Goal: Task Accomplishment & Management: Complete application form

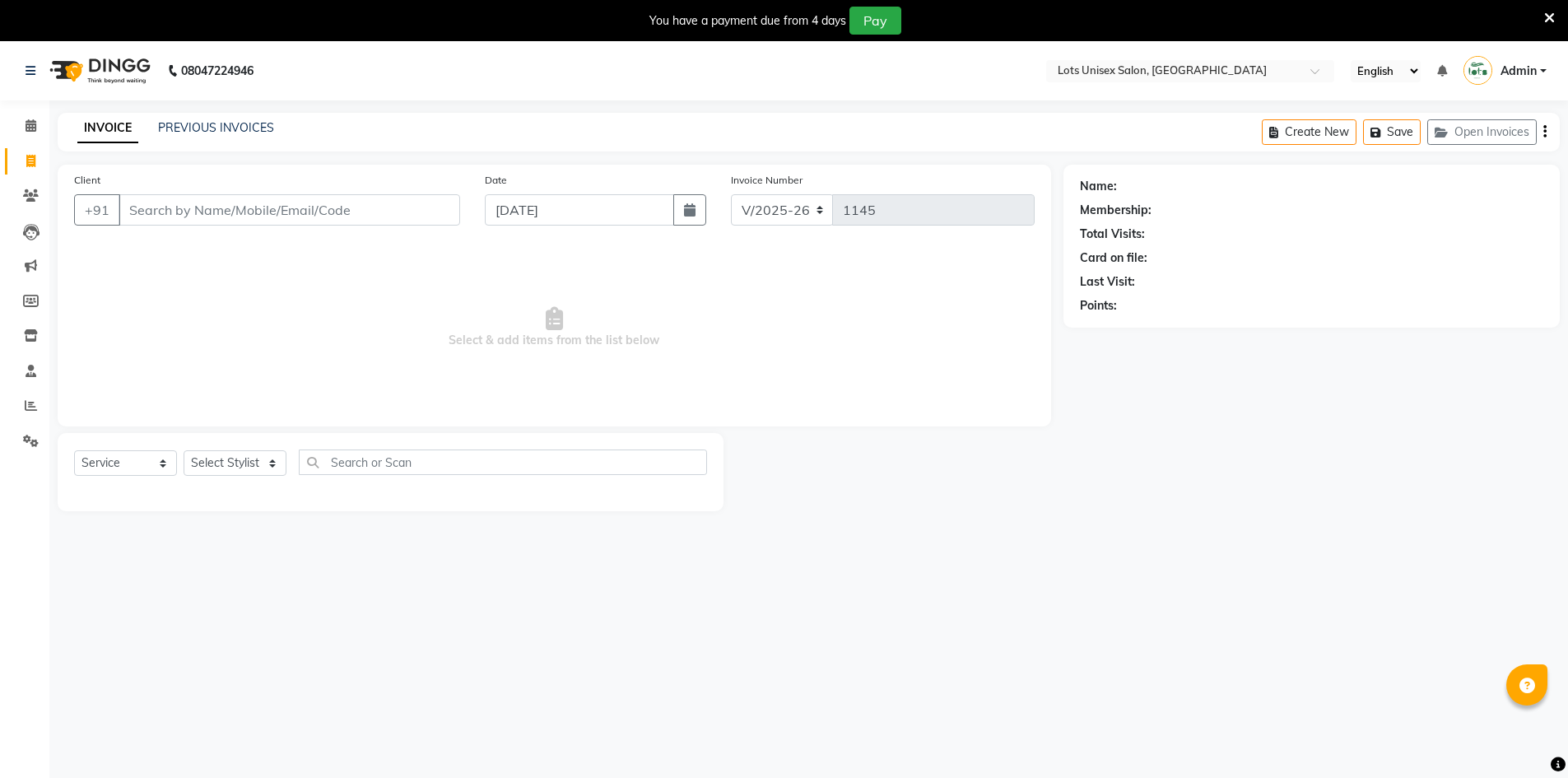
select select "7339"
select select "service"
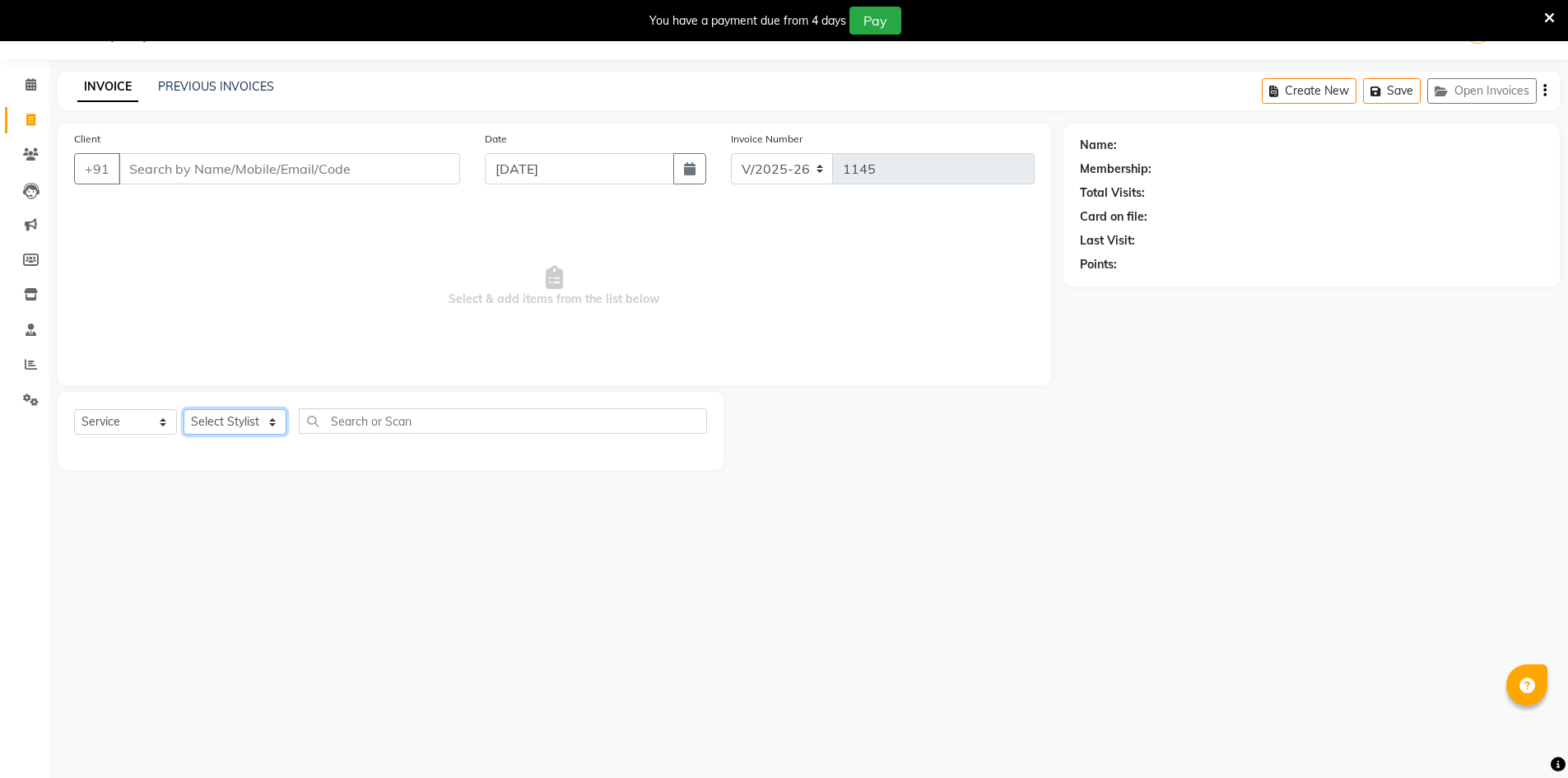
click at [233, 424] on select "Select Stylist [PERSON_NAME] [PERSON_NAME] RITHU [PERSON_NAME]" at bounding box center [236, 422] width 103 height 25
select select "66804"
click at [184, 409] on select "Select Stylist [PERSON_NAME] [PERSON_NAME] RITHU [PERSON_NAME]" at bounding box center [236, 422] width 103 height 25
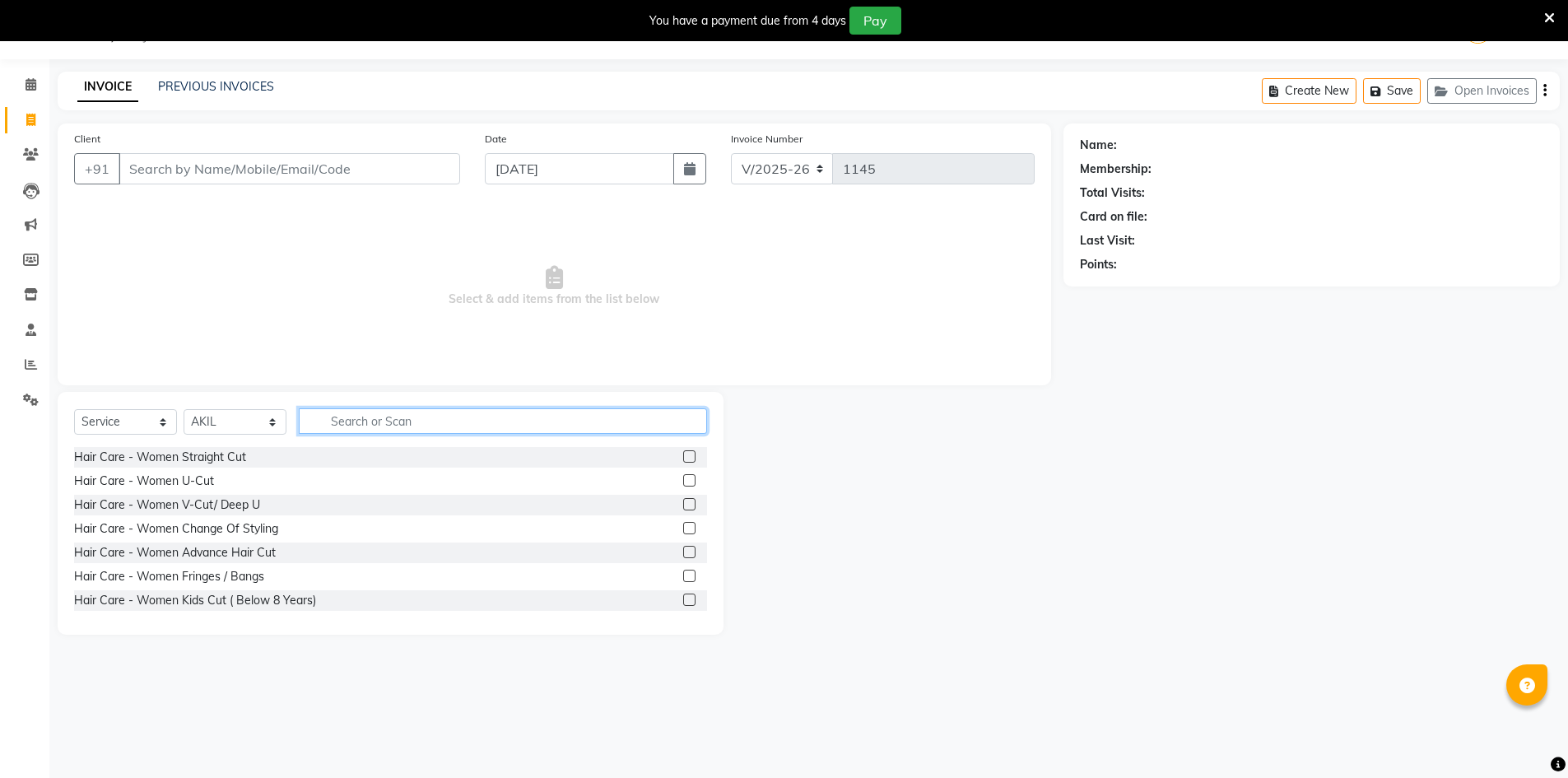
click at [396, 415] on input "text" at bounding box center [503, 422] width 409 height 25
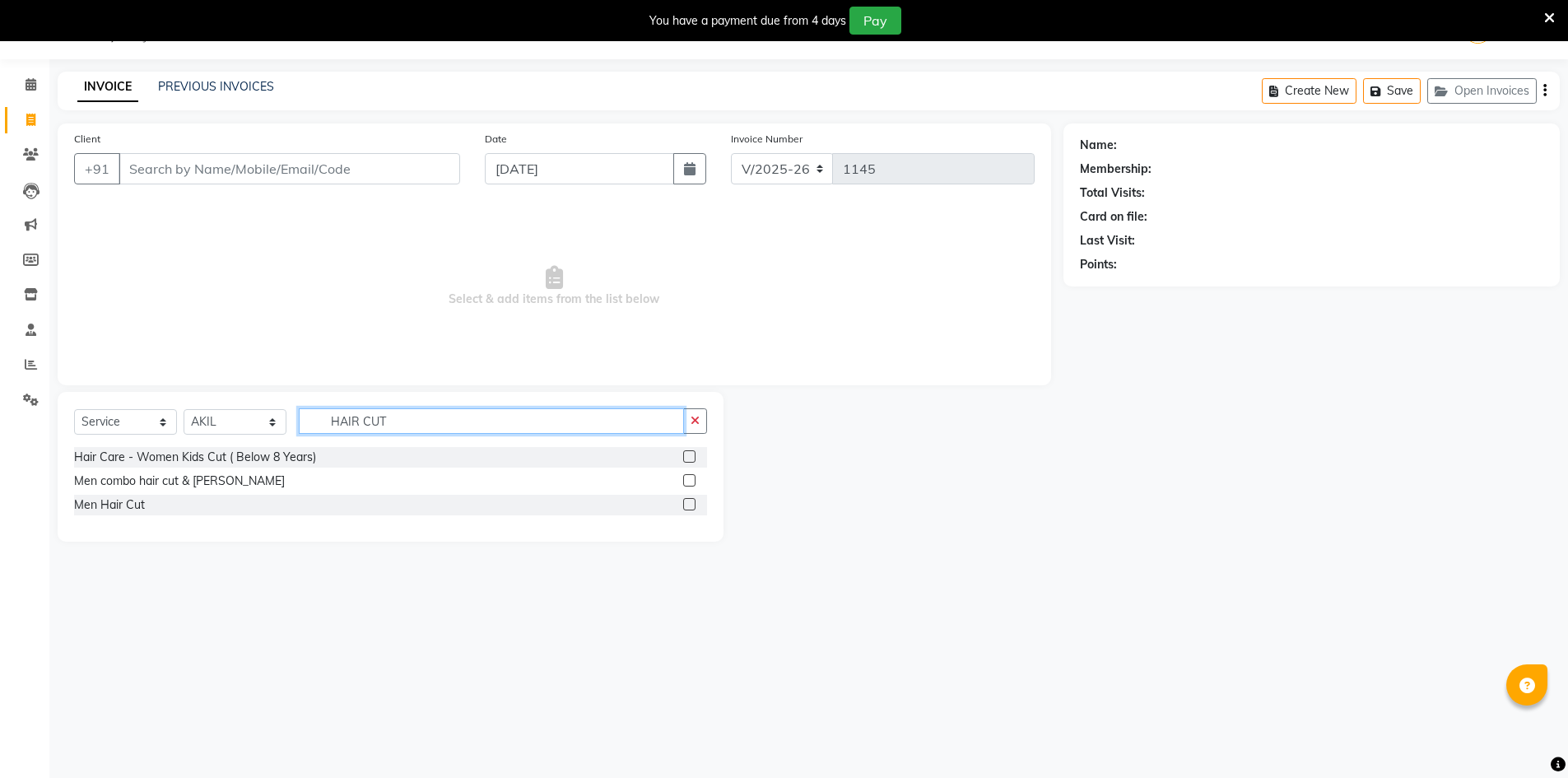
type input "HAIR CUT"
click at [686, 483] on label at bounding box center [689, 480] width 13 height 13
click at [686, 483] on input "checkbox" at bounding box center [688, 481] width 11 height 11
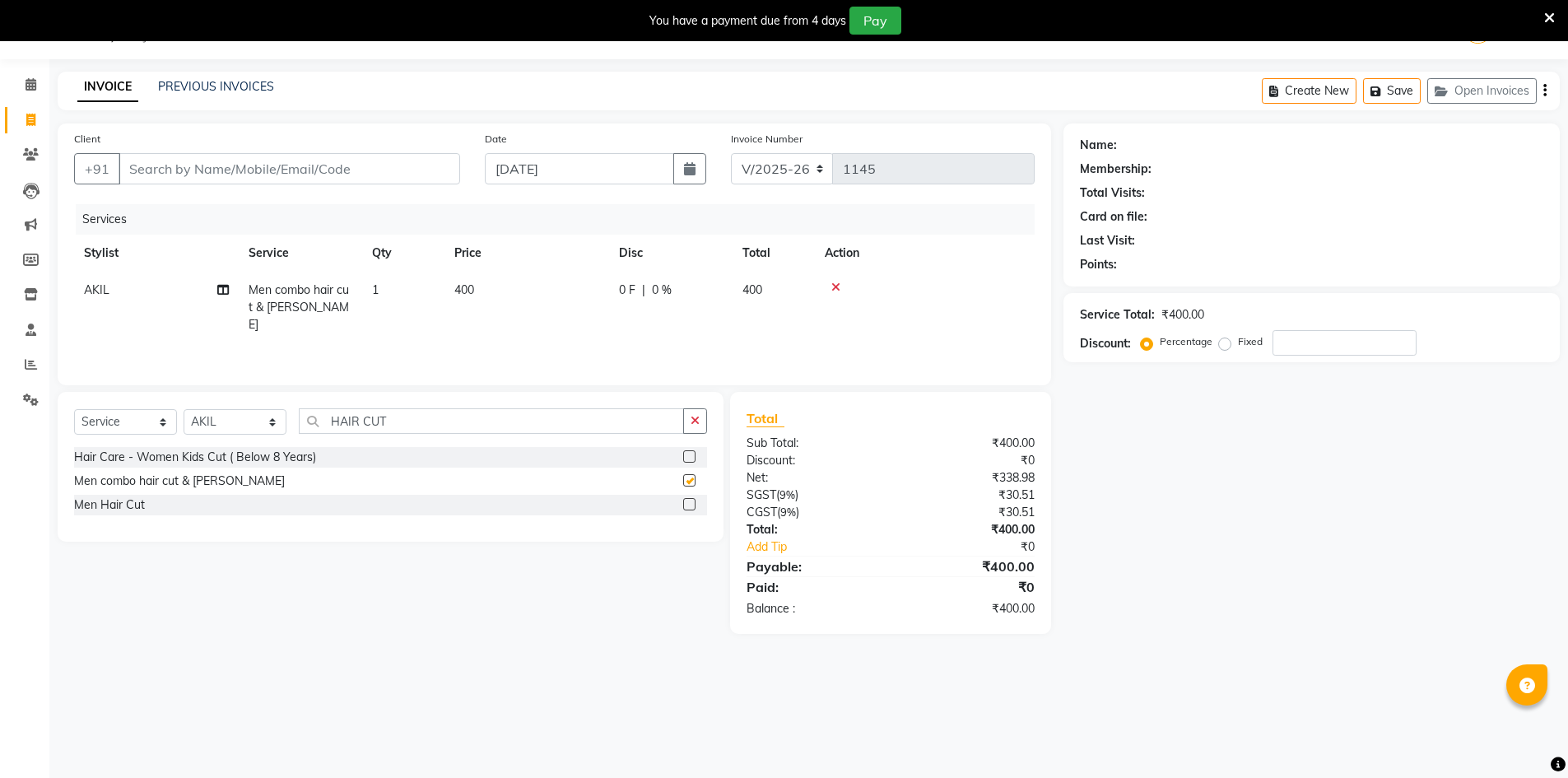
checkbox input "false"
click at [1545, 92] on icon "button" at bounding box center [1545, 91] width 3 height 1
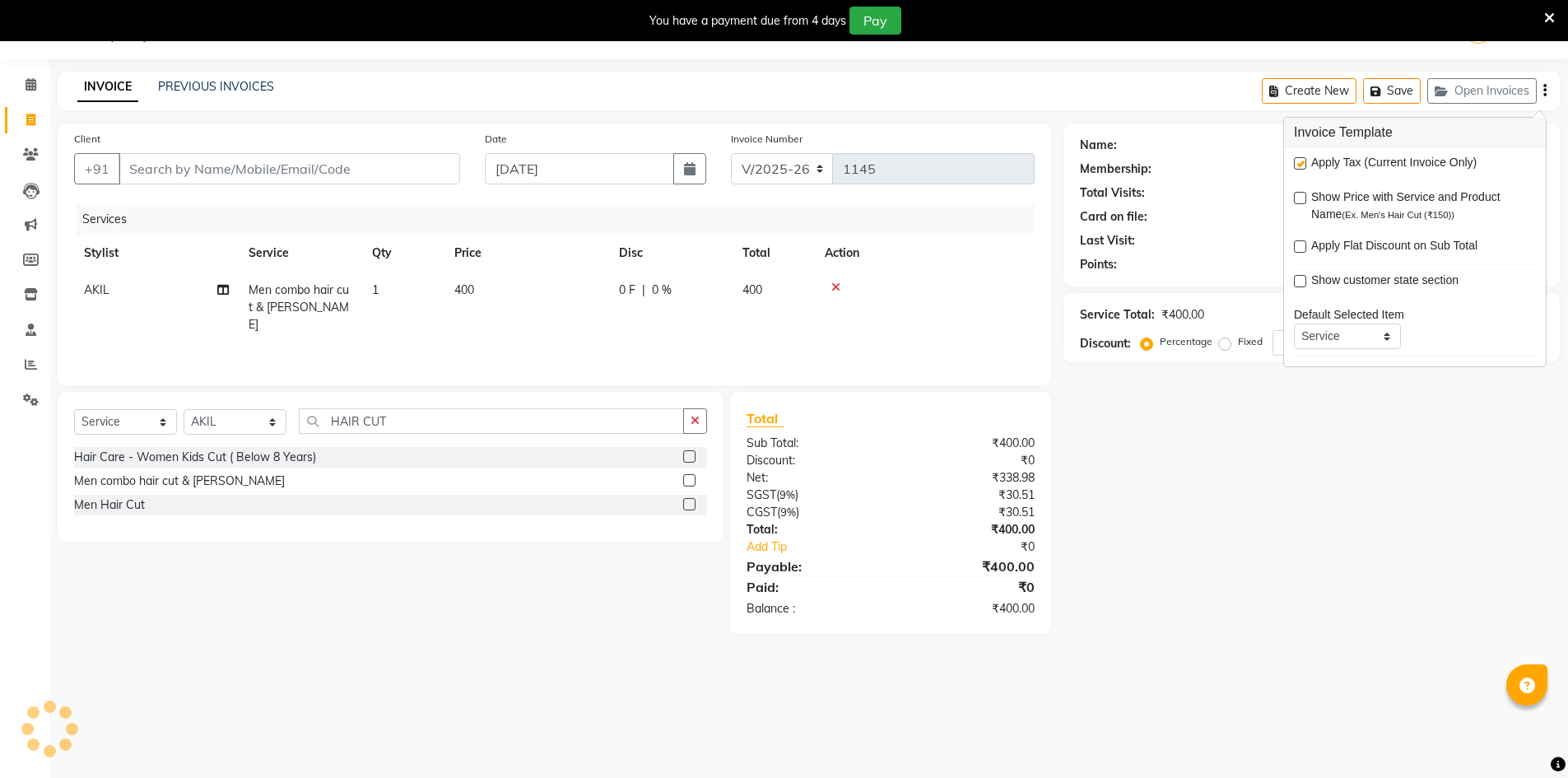
click at [1303, 163] on label at bounding box center [1300, 164] width 13 height 13
click at [1303, 163] on input "checkbox" at bounding box center [1299, 164] width 11 height 11
checkbox input "false"
click at [1288, 513] on div "Name: Membership: Total Visits: Card on file: Last Visit: Points: Service Total…" at bounding box center [1318, 361] width 509 height 476
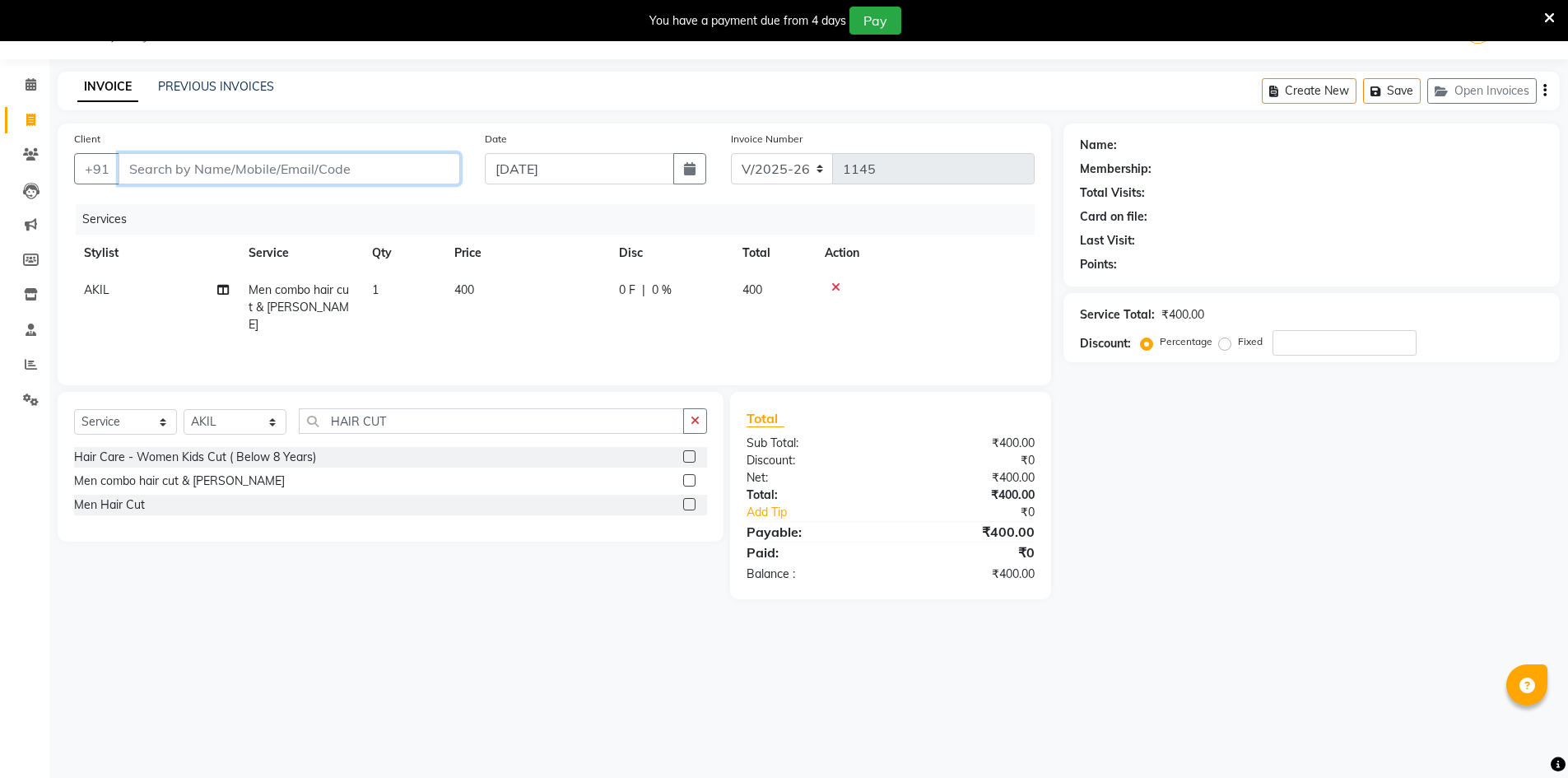
click at [243, 161] on input "Client" at bounding box center [289, 168] width 342 height 31
type input "8"
type input "0"
type input "9"
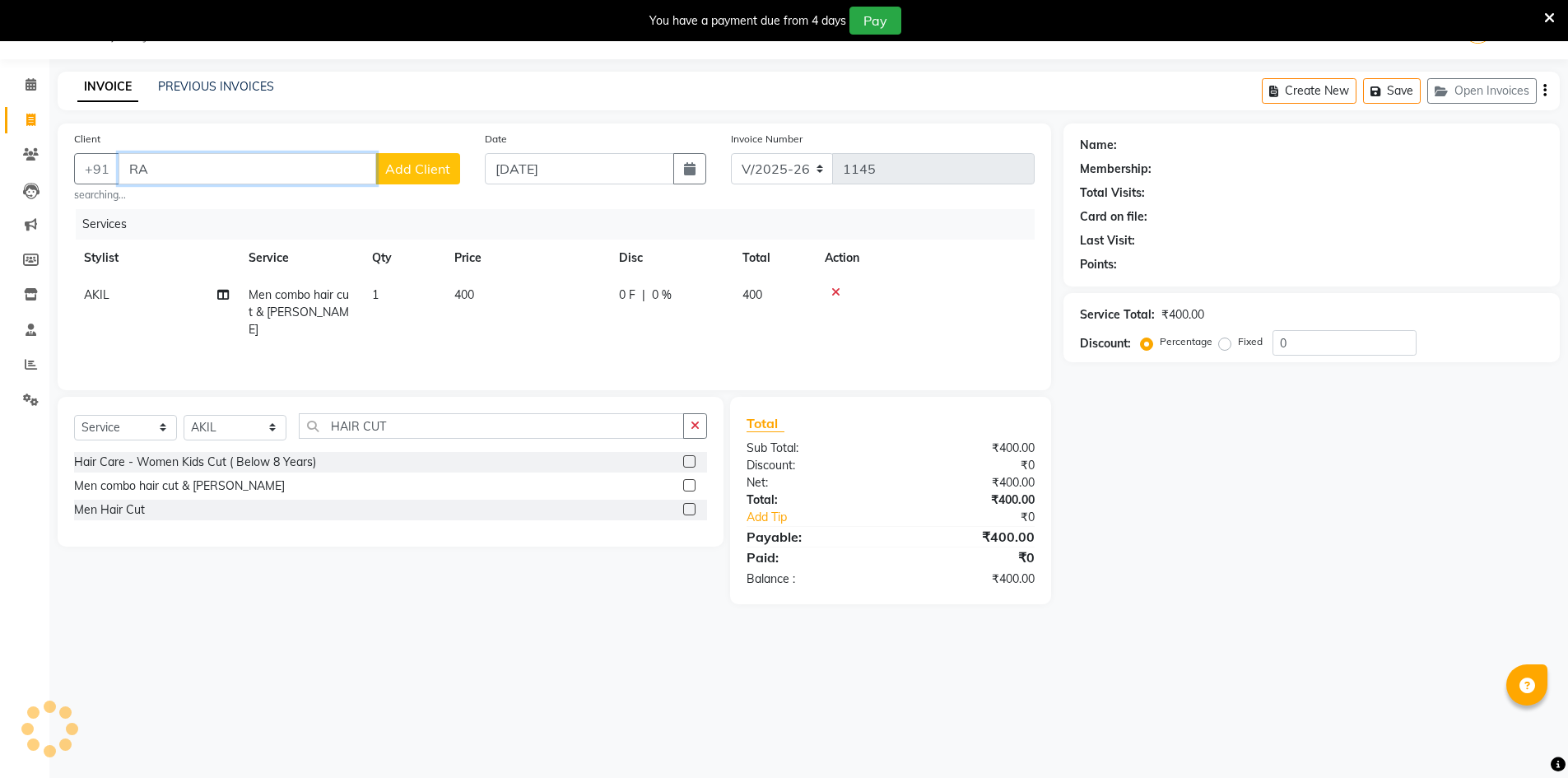
type input "R"
type input "8892378676"
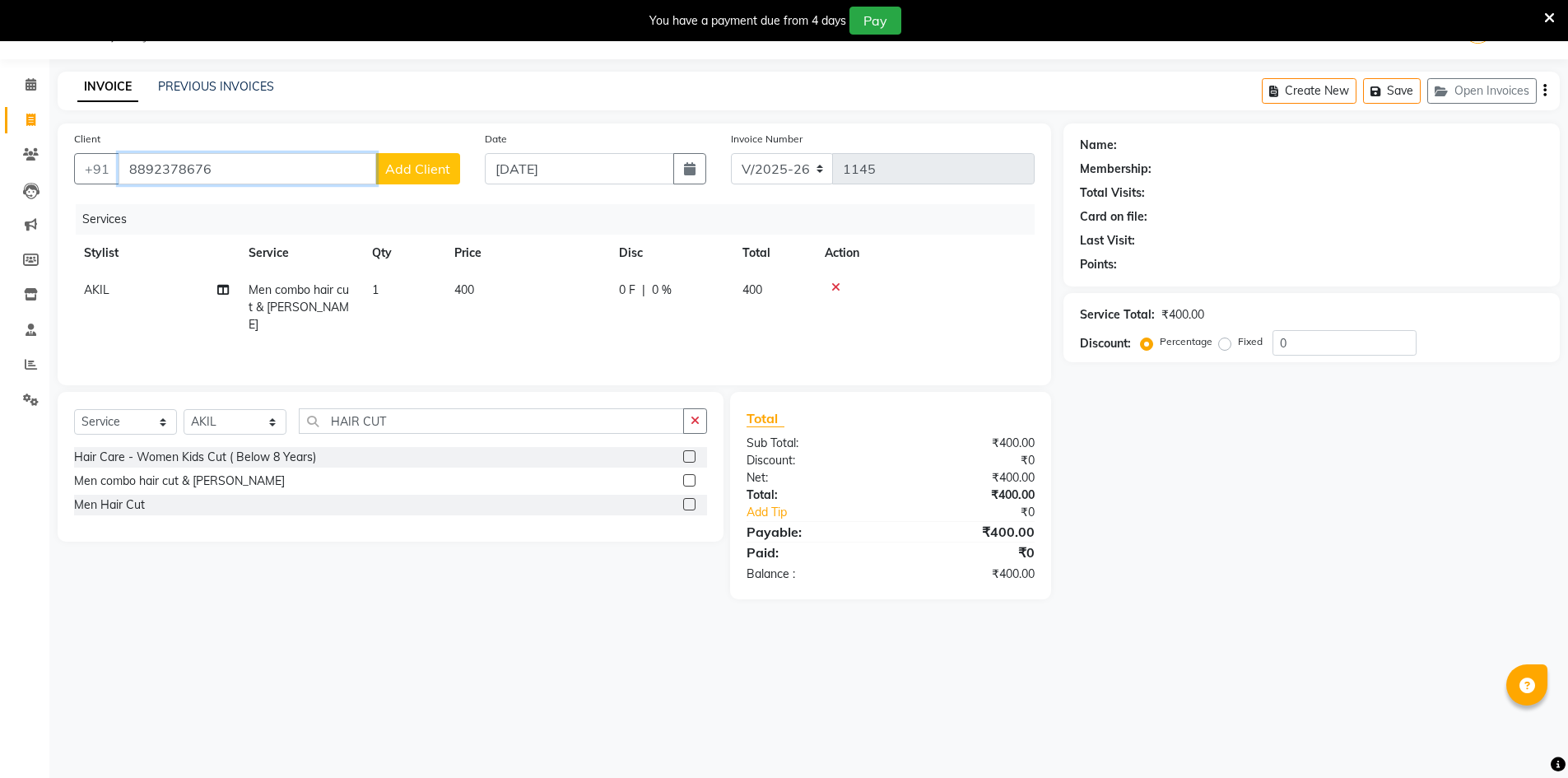
drag, startPoint x: 198, startPoint y: 186, endPoint x: 350, endPoint y: 238, distance: 160.6
click at [350, 238] on div "Client [PHONE_NUMBER] Add Client Date [DATE] Invoice Number V/2025 V/[PHONE_NUM…" at bounding box center [554, 254] width 994 height 262
click at [78, 172] on div "[PHONE_NUMBER] Add Client" at bounding box center [267, 168] width 386 height 31
click at [35, 147] on span at bounding box center [31, 155] width 29 height 19
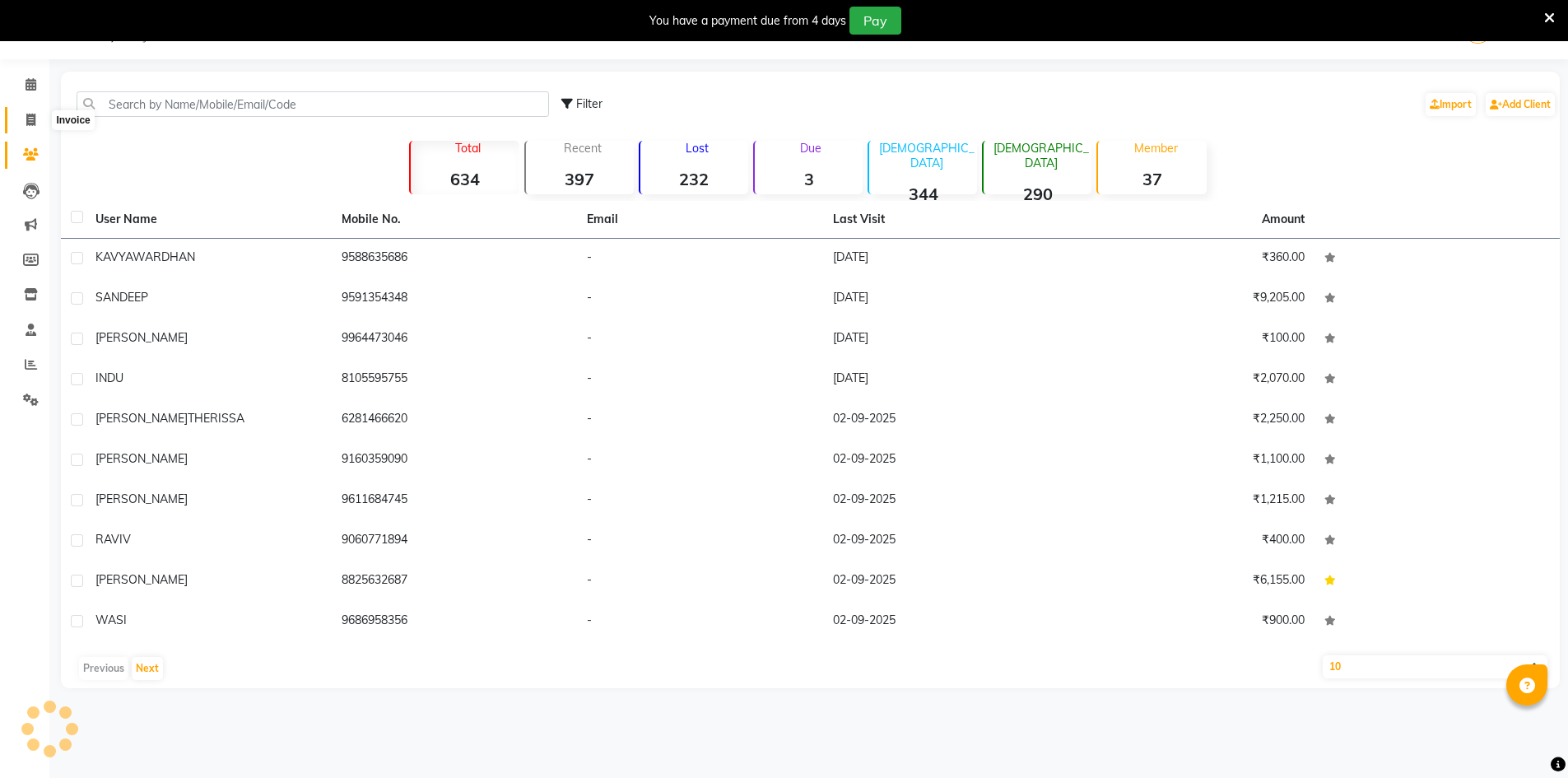
click at [26, 117] on icon at bounding box center [30, 120] width 9 height 13
select select "service"
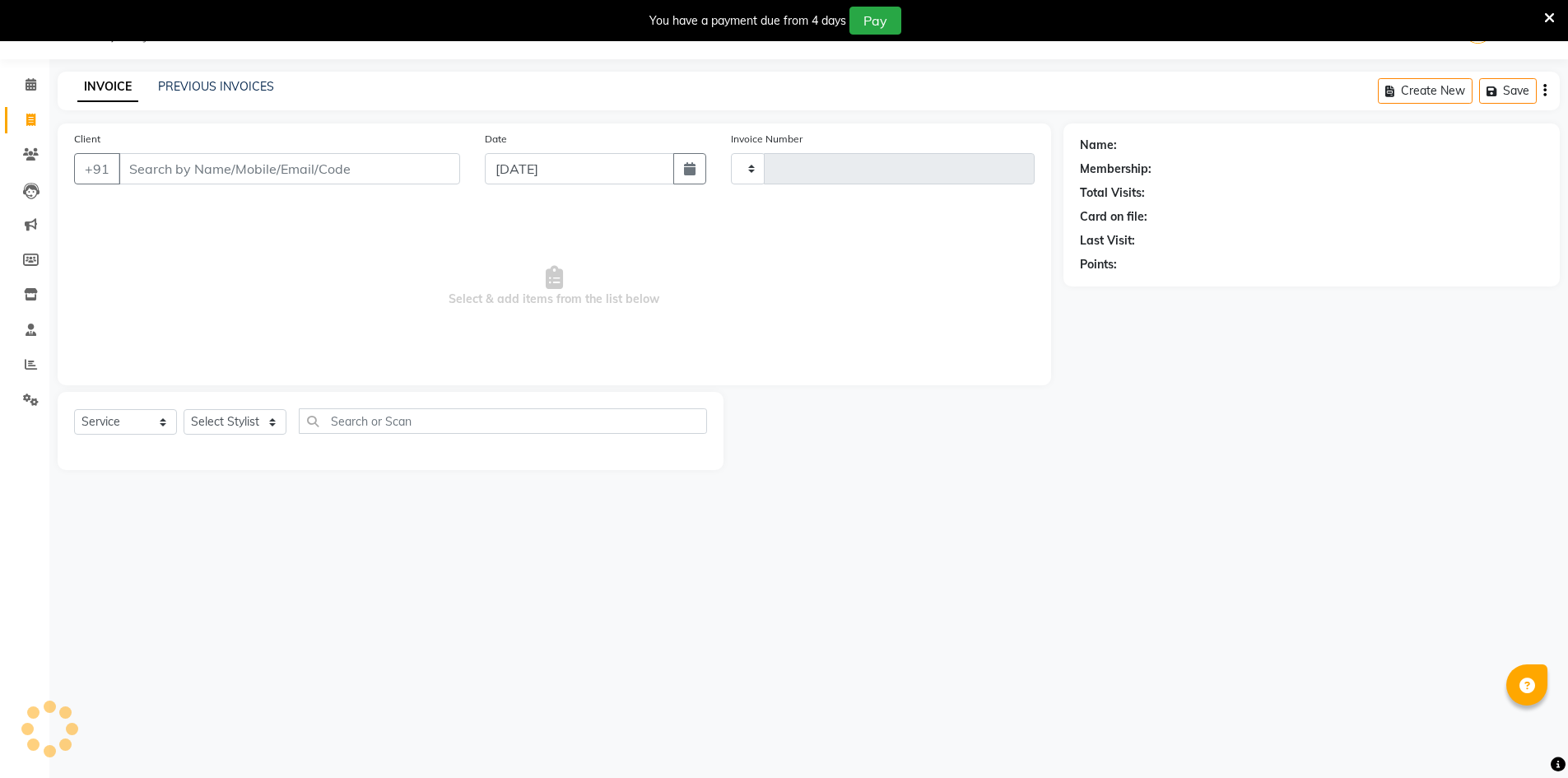
type input "1145"
select select "7339"
click at [36, 153] on icon at bounding box center [31, 154] width 16 height 13
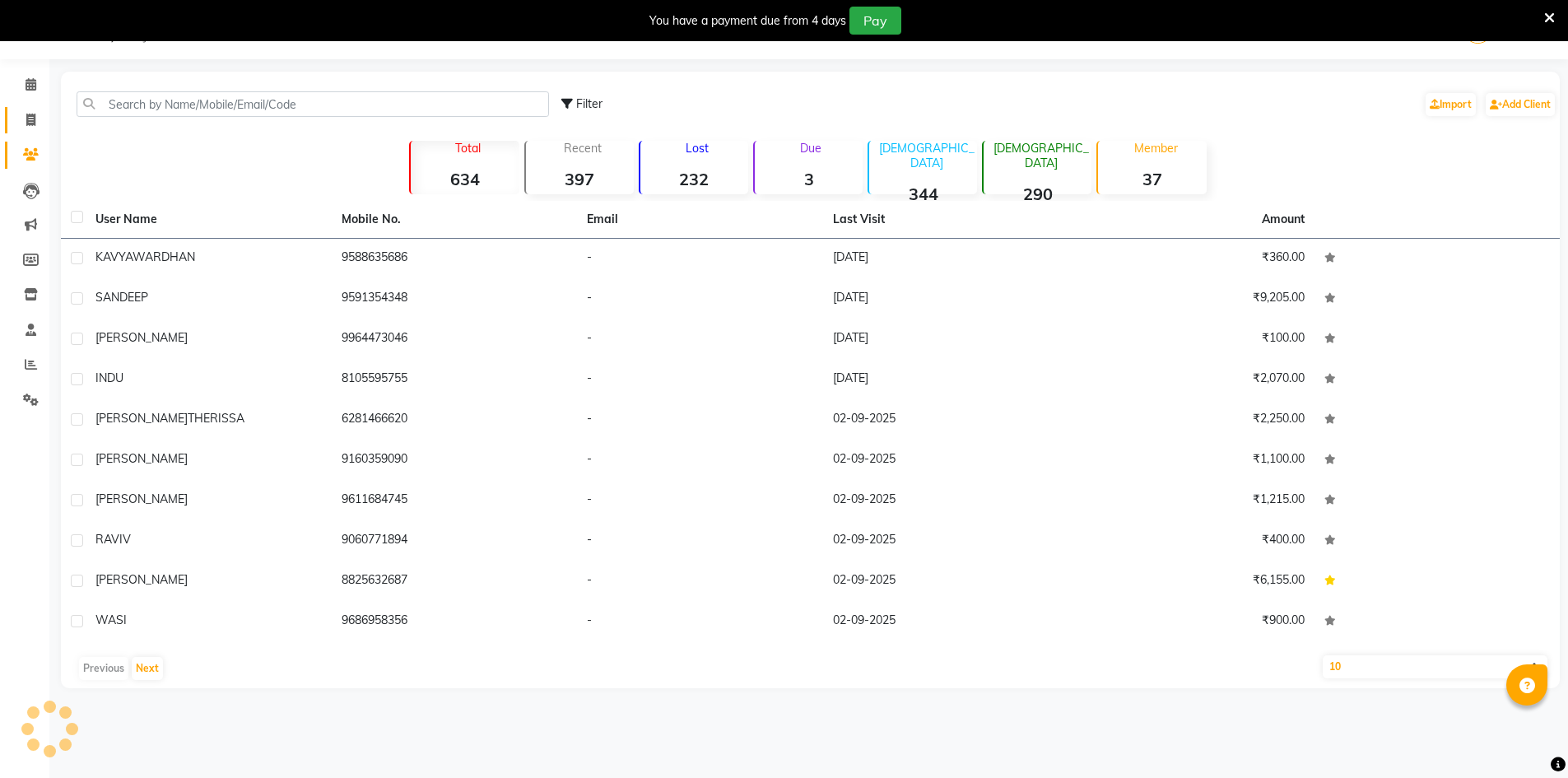
click at [30, 110] on link "Invoice" at bounding box center [24, 121] width 40 height 27
select select "service"
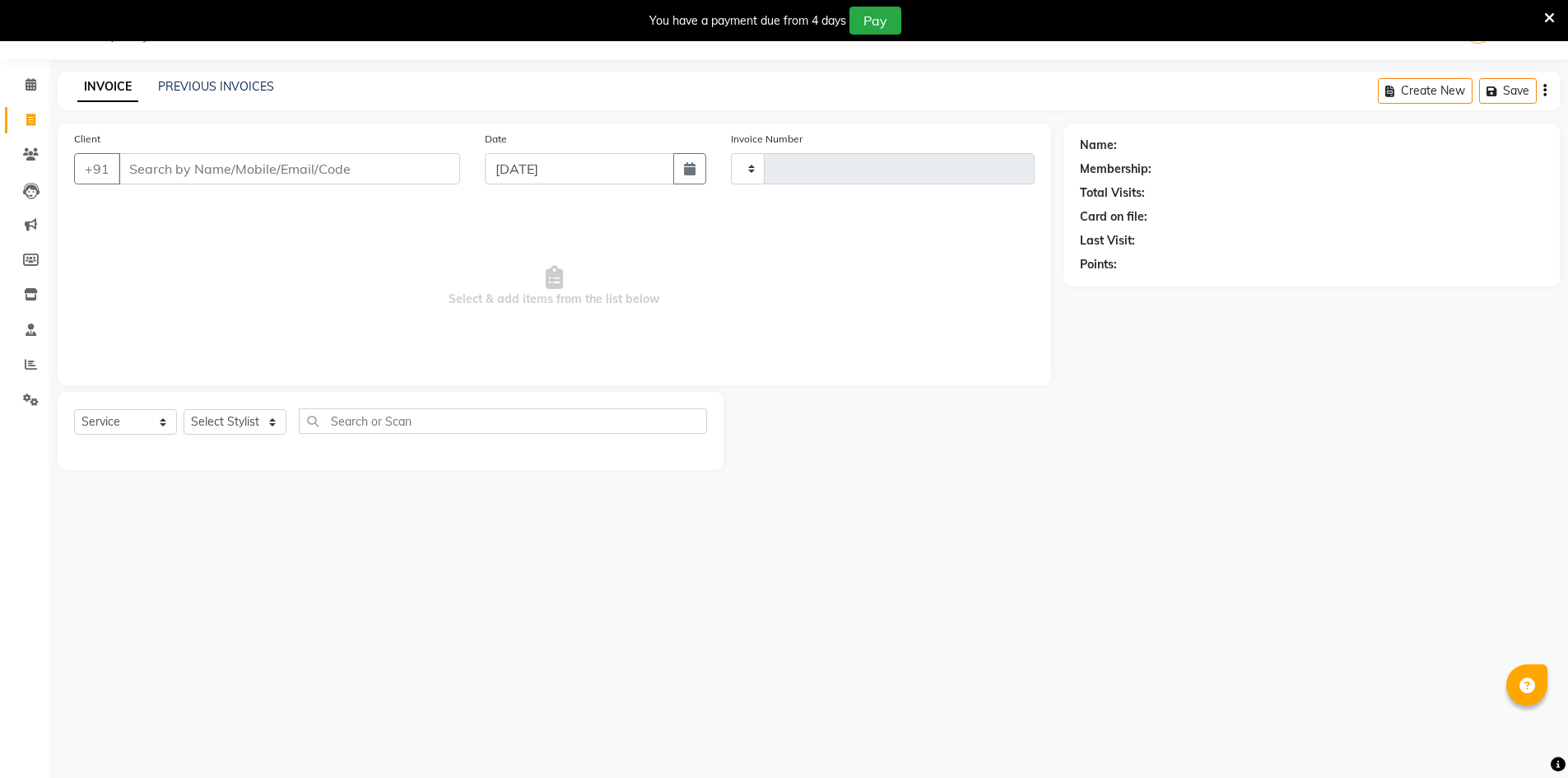
type input "1145"
select select "7339"
type input "8892378676"
click at [435, 170] on span "Add Client" at bounding box center [418, 168] width 65 height 17
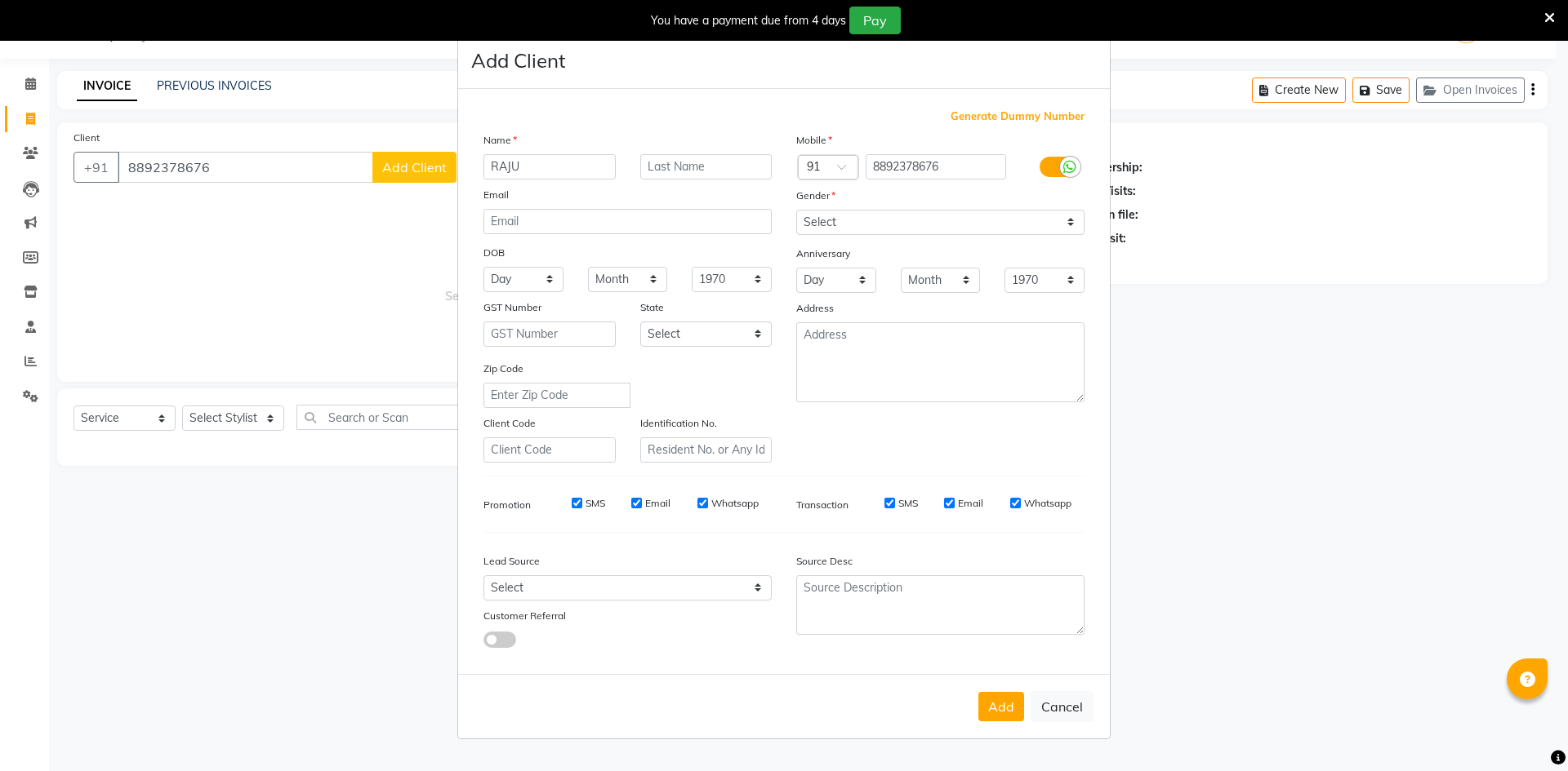
type input "RAJU"
click at [916, 218] on select "Select [DEMOGRAPHIC_DATA] [DEMOGRAPHIC_DATA] Other Prefer Not To Say" at bounding box center [940, 222] width 289 height 25
select select "[DEMOGRAPHIC_DATA]"
click at [797, 209] on select "Select [DEMOGRAPHIC_DATA] [DEMOGRAPHIC_DATA] Other Prefer Not To Say" at bounding box center [940, 222] width 289 height 25
drag, startPoint x: 528, startPoint y: 586, endPoint x: 533, endPoint y: 577, distance: 10.3
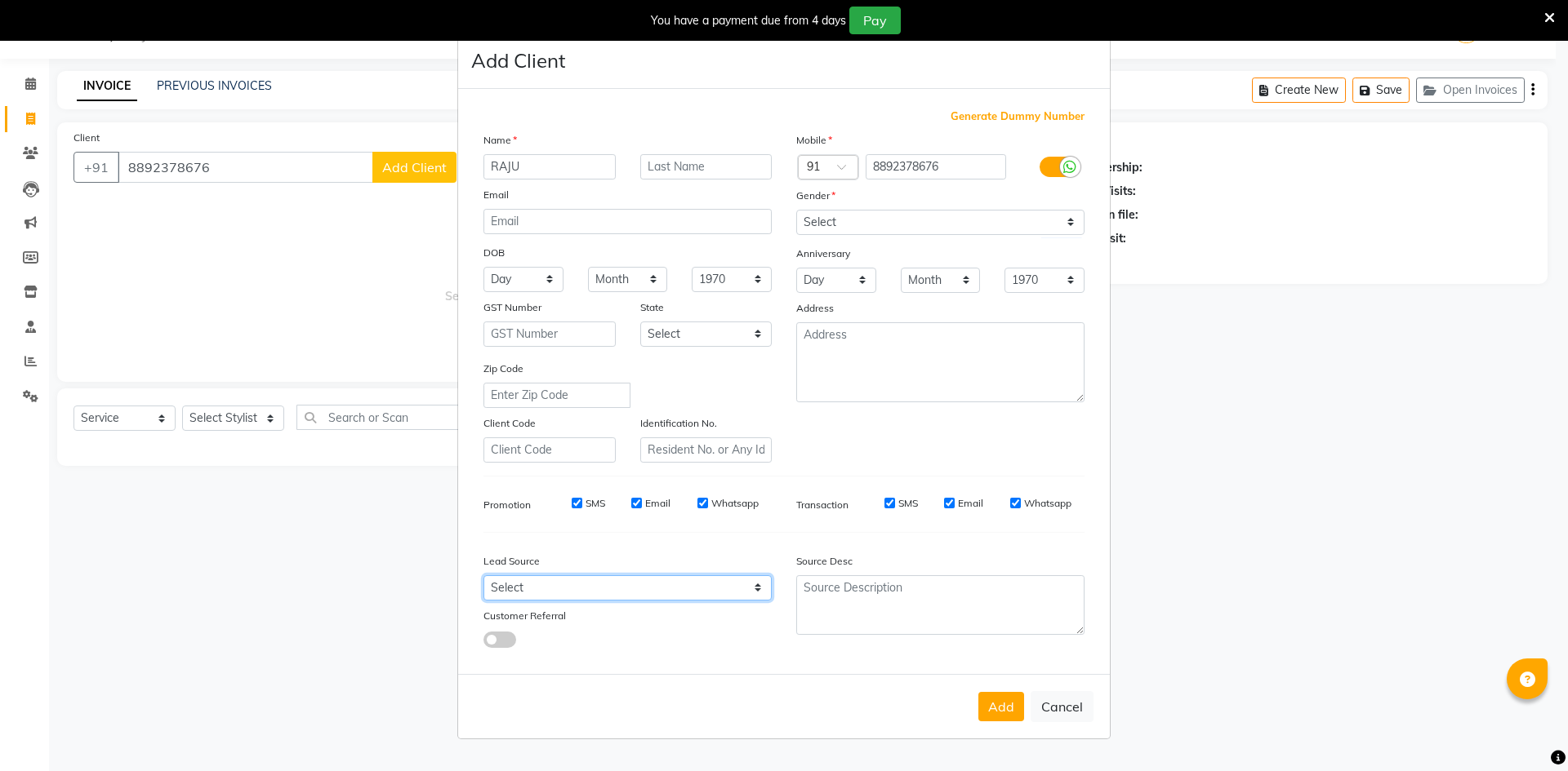
click at [528, 586] on select "Select Walk-in Referral Internet Friend Word of Mouth Advertisement Facebook Ju…" at bounding box center [628, 588] width 289 height 25
select select "50225"
click at [484, 575] on select "Select Walk-in Referral Internet Friend Word of Mouth Advertisement Facebook Ju…" at bounding box center [628, 588] width 289 height 25
click at [1013, 712] on button "Add" at bounding box center [1000, 706] width 45 height 29
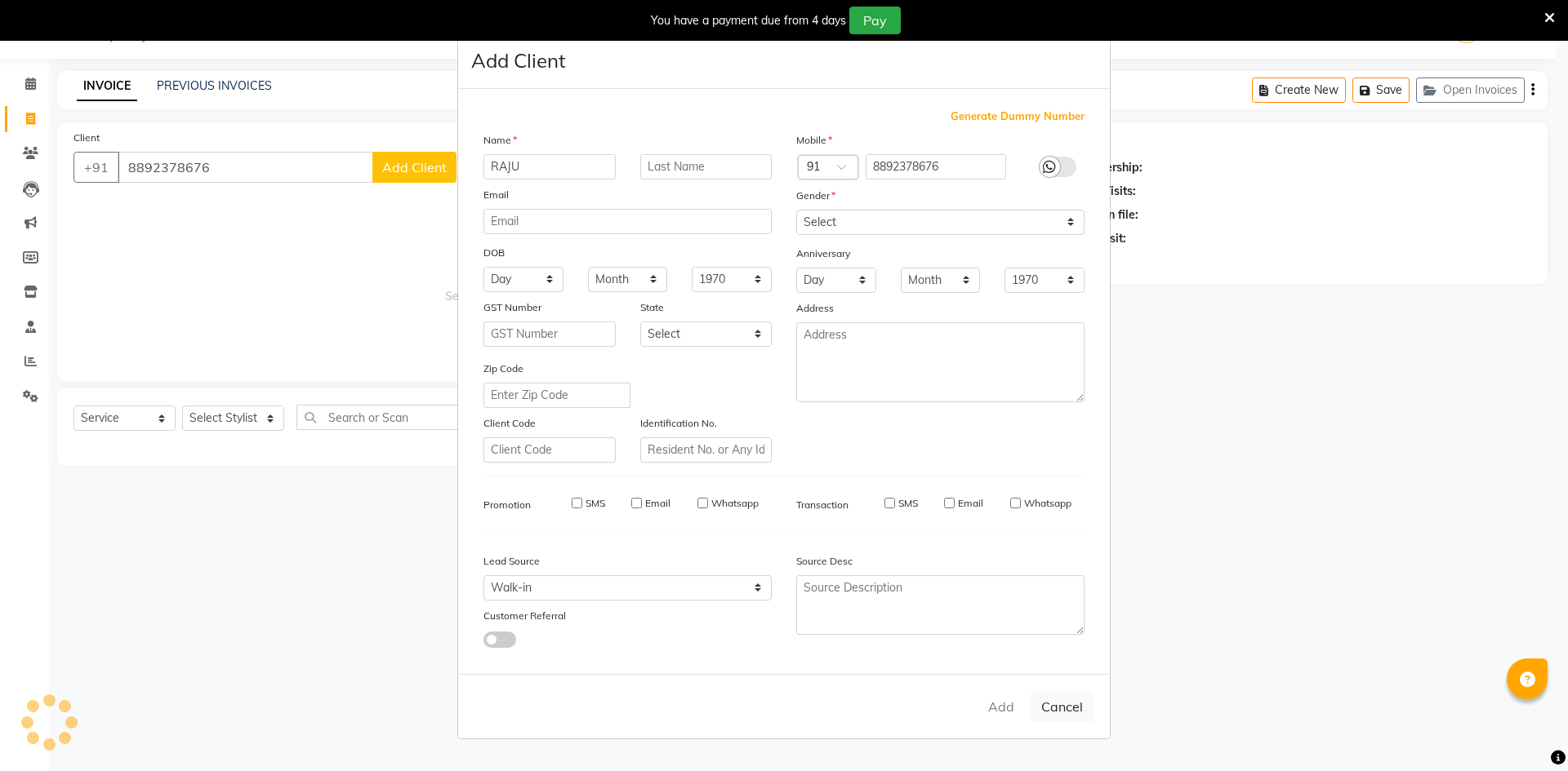
select select
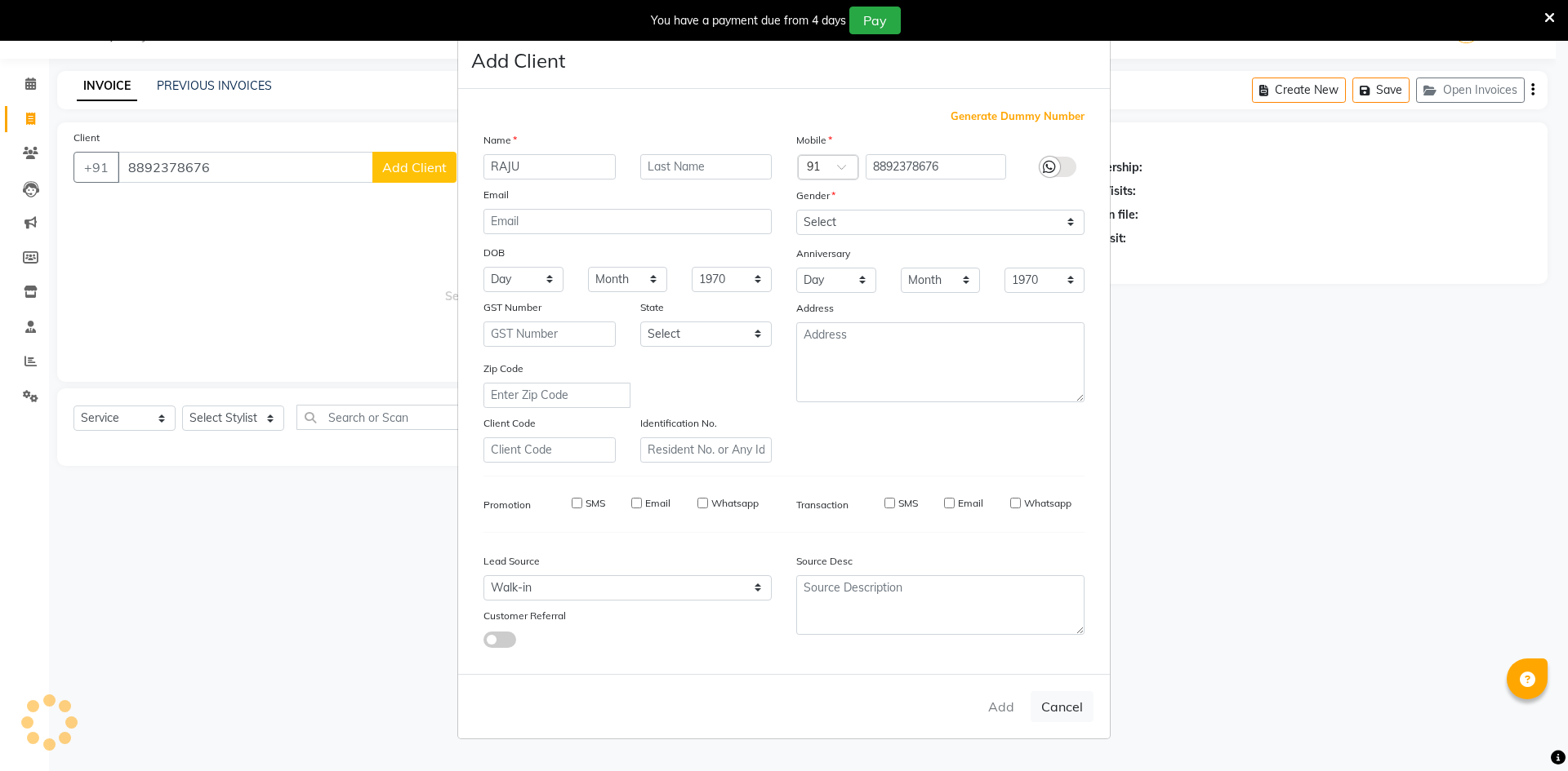
select select
checkbox input "false"
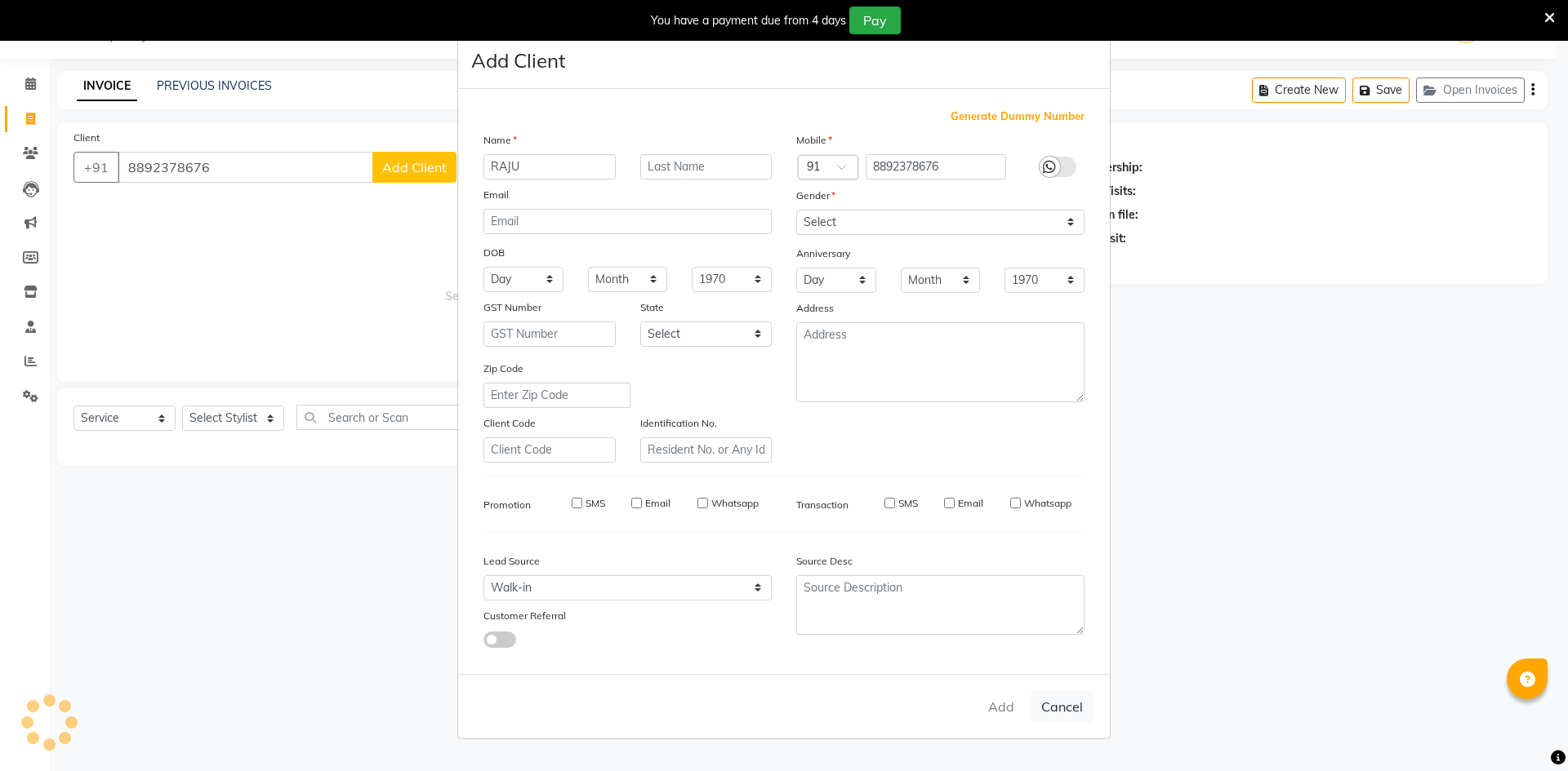
checkbox input "false"
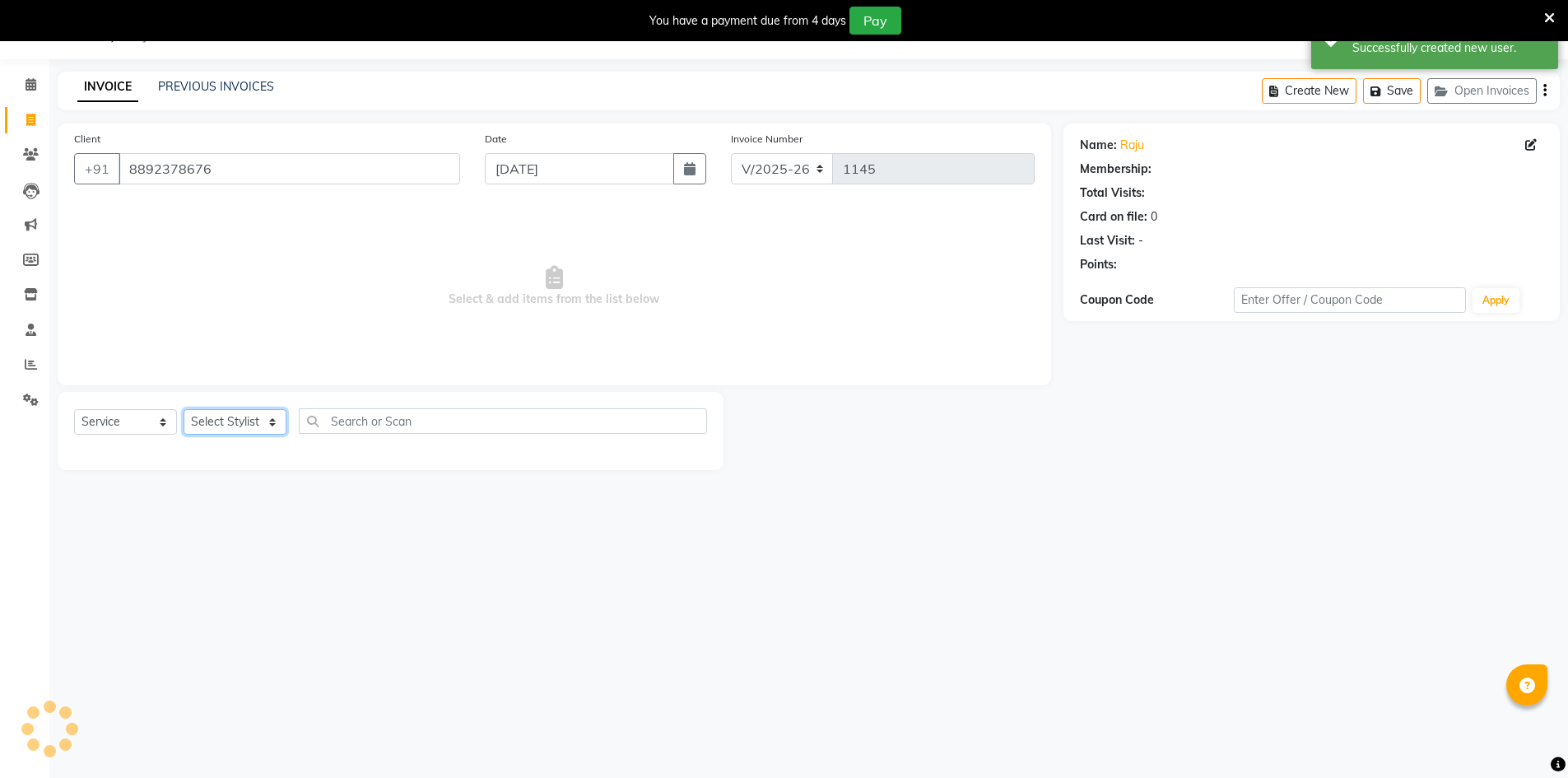
click at [235, 425] on select "Select Stylist [PERSON_NAME] [PERSON_NAME] RITHU [PERSON_NAME]" at bounding box center [236, 422] width 103 height 25
select select "66804"
click at [184, 409] on select "Select Stylist [PERSON_NAME] [PERSON_NAME] RITHU [PERSON_NAME]" at bounding box center [236, 422] width 103 height 25
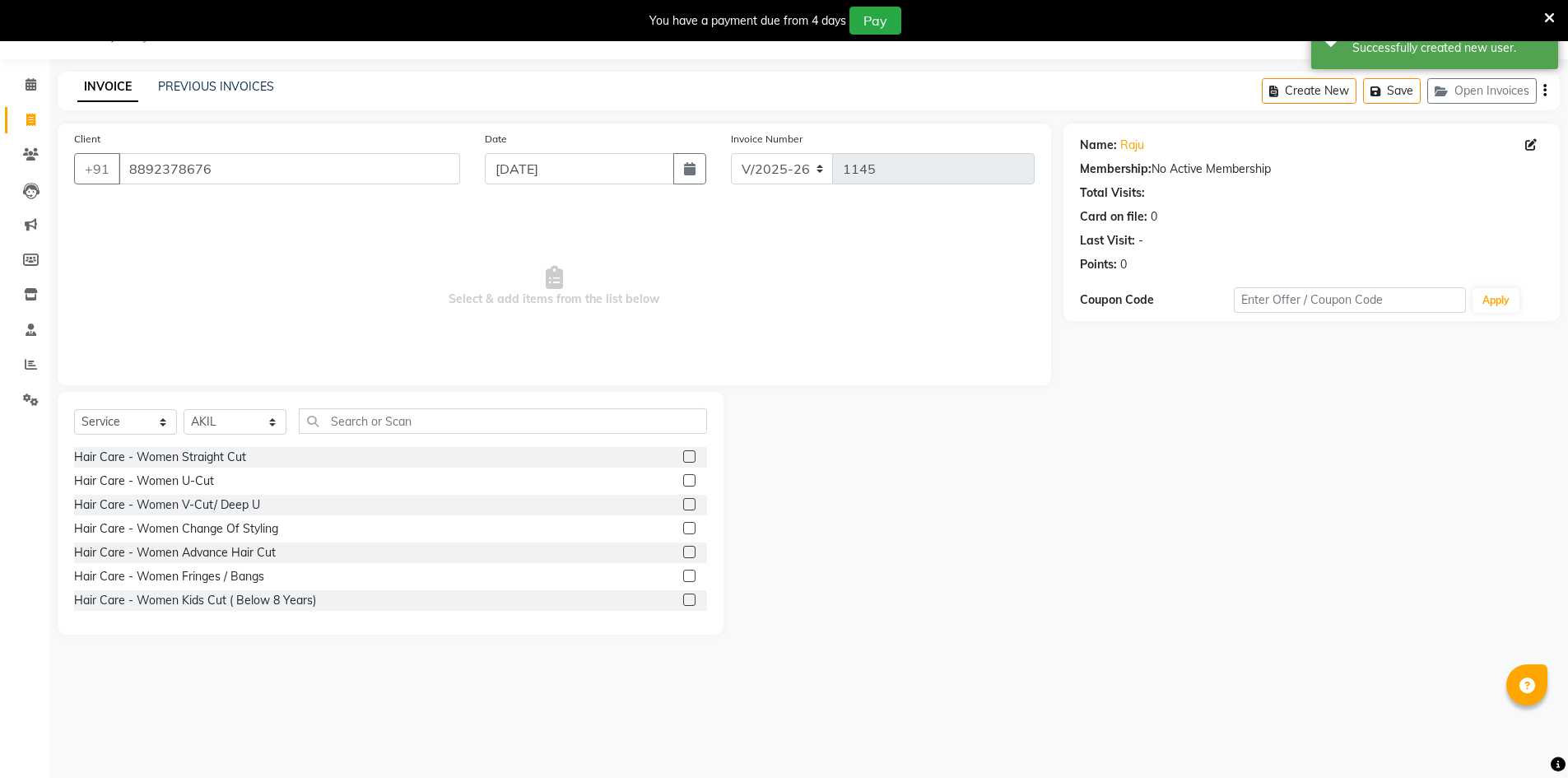
click at [405, 437] on div "Select Service Product Membership Package Voucher Prepaid Gift Card Select Styl…" at bounding box center [390, 428] width 633 height 39
click at [404, 426] on input "text" at bounding box center [503, 422] width 409 height 25
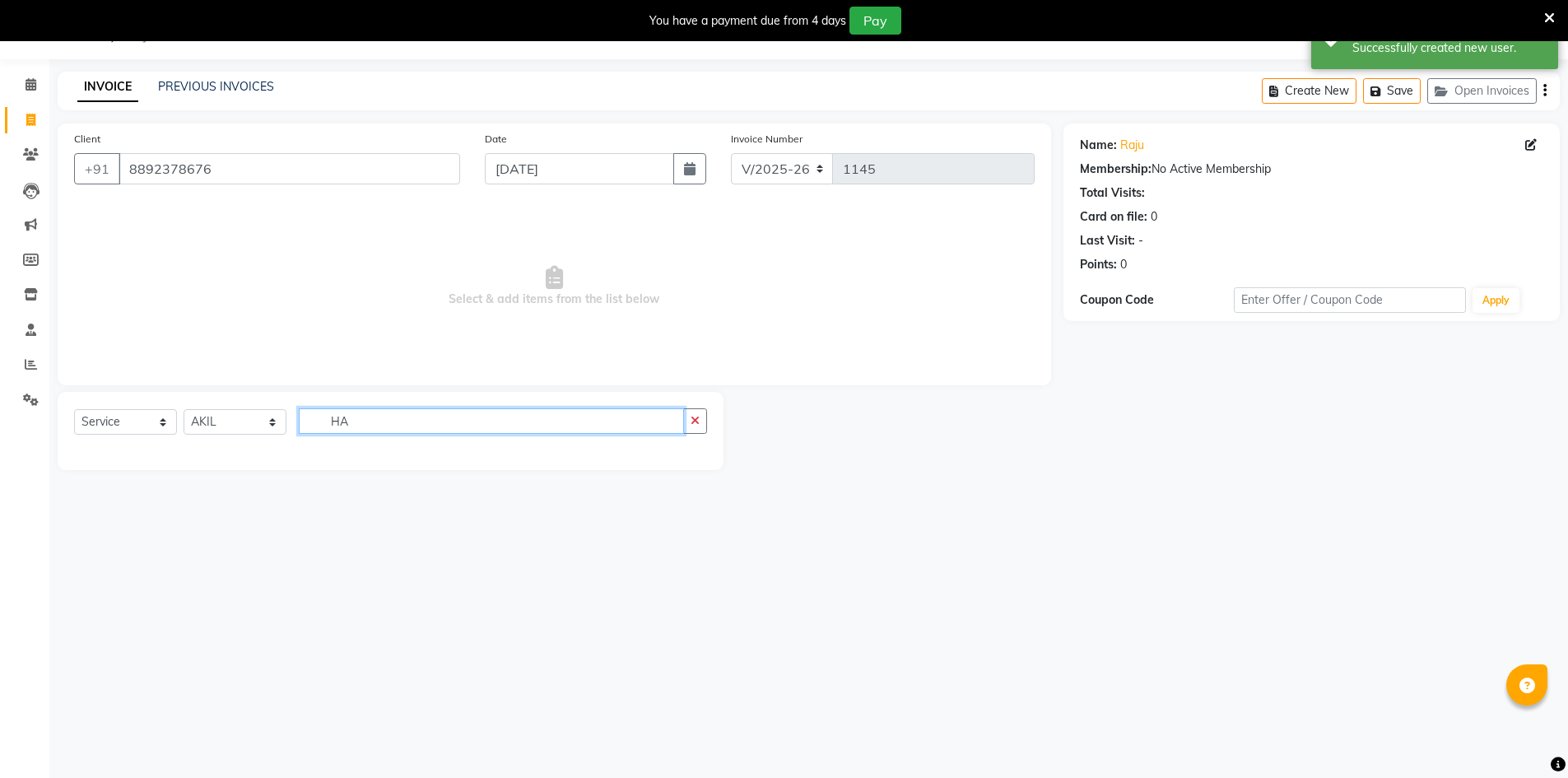
type input "H"
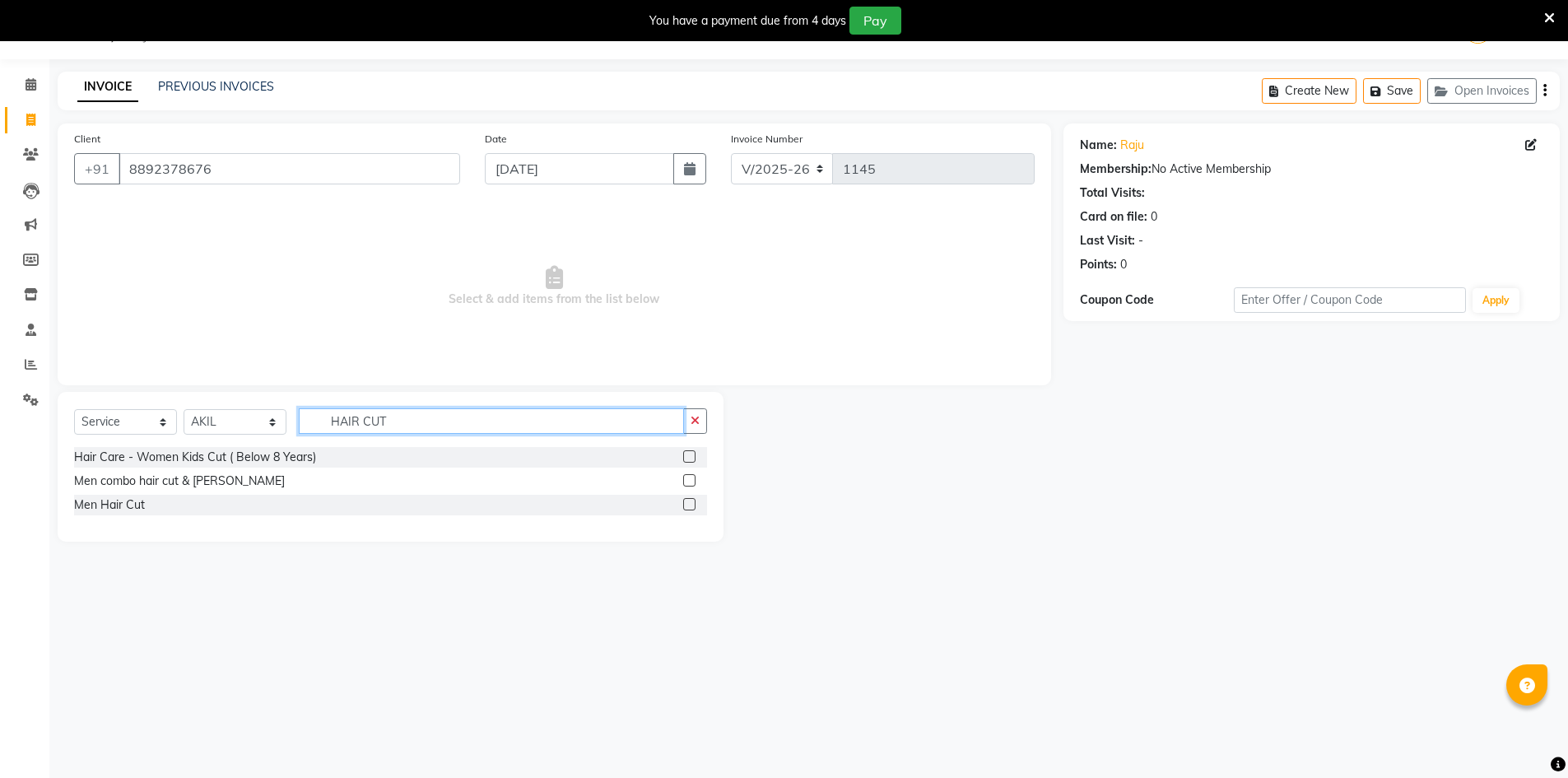
type input "HAIR CUT"
click at [683, 478] on label at bounding box center [689, 480] width 13 height 13
click at [683, 478] on input "checkbox" at bounding box center [688, 481] width 11 height 11
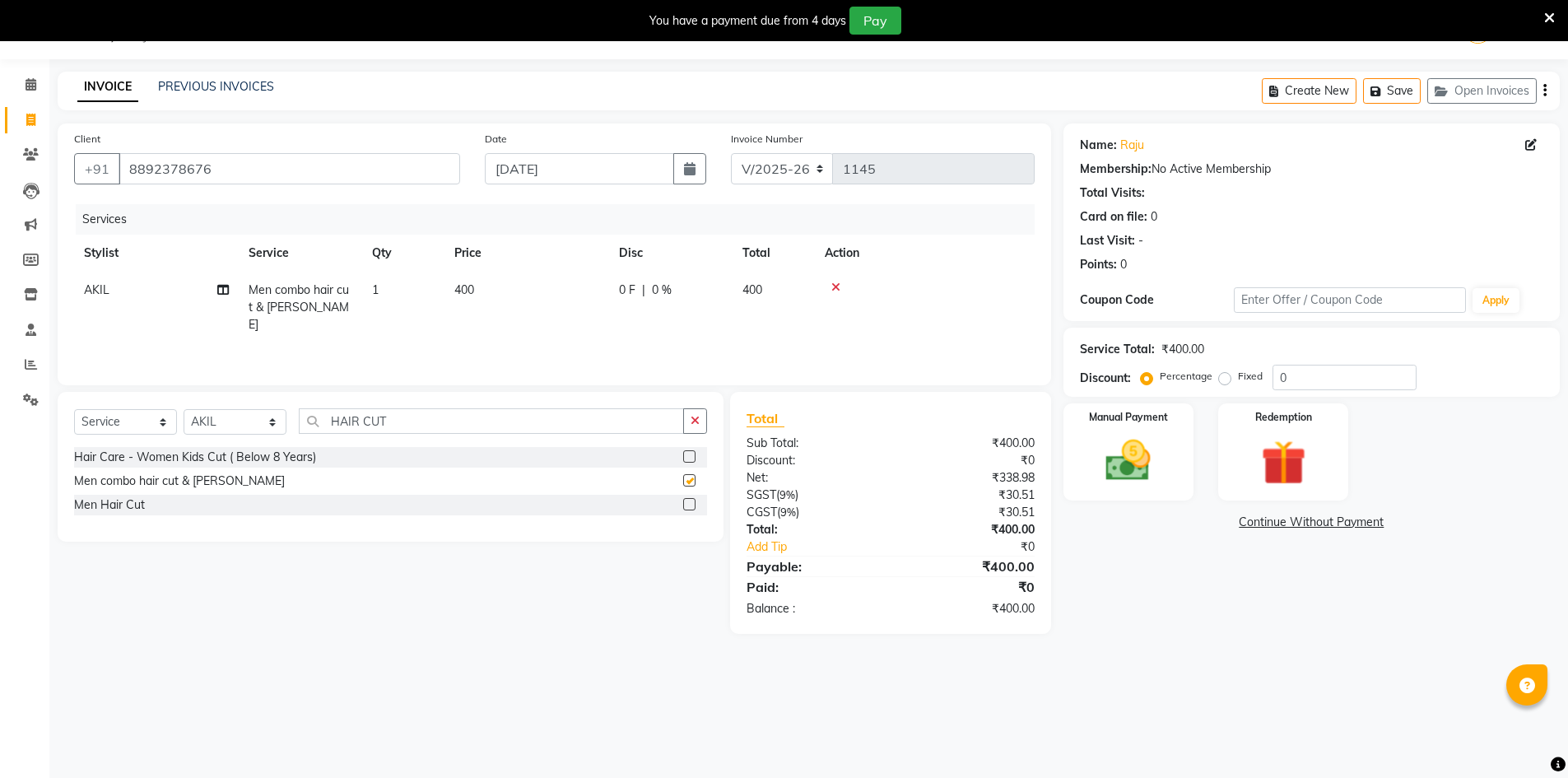
checkbox input "false"
click at [1540, 87] on div "Create New Save Open Invoices" at bounding box center [1411, 92] width 298 height 39
click at [1546, 92] on icon "button" at bounding box center [1545, 91] width 3 height 1
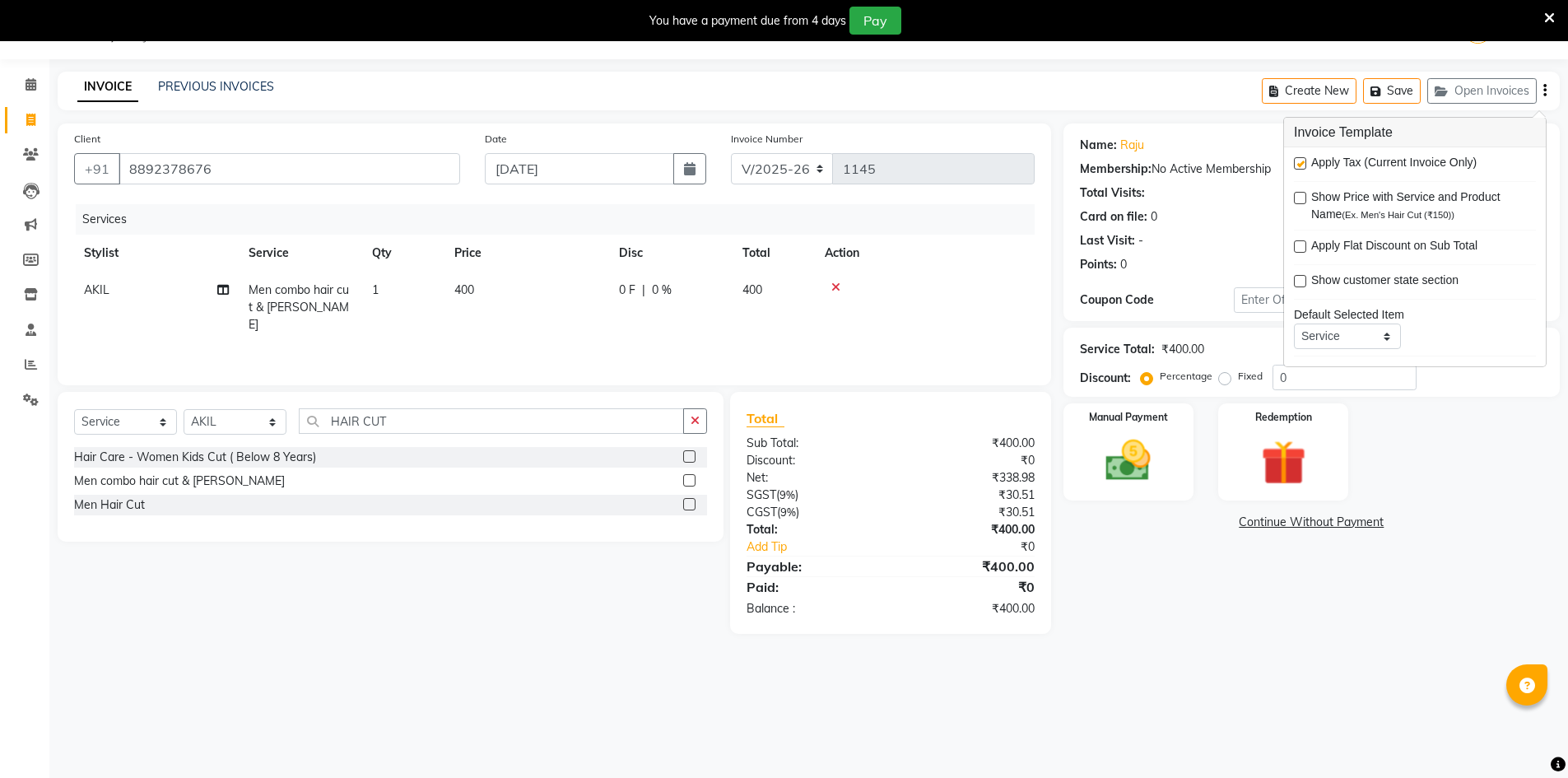
click at [1306, 165] on label at bounding box center [1300, 164] width 13 height 13
click at [1305, 165] on input "checkbox" at bounding box center [1299, 164] width 11 height 11
checkbox input "false"
click at [1108, 488] on img at bounding box center [1129, 461] width 76 height 54
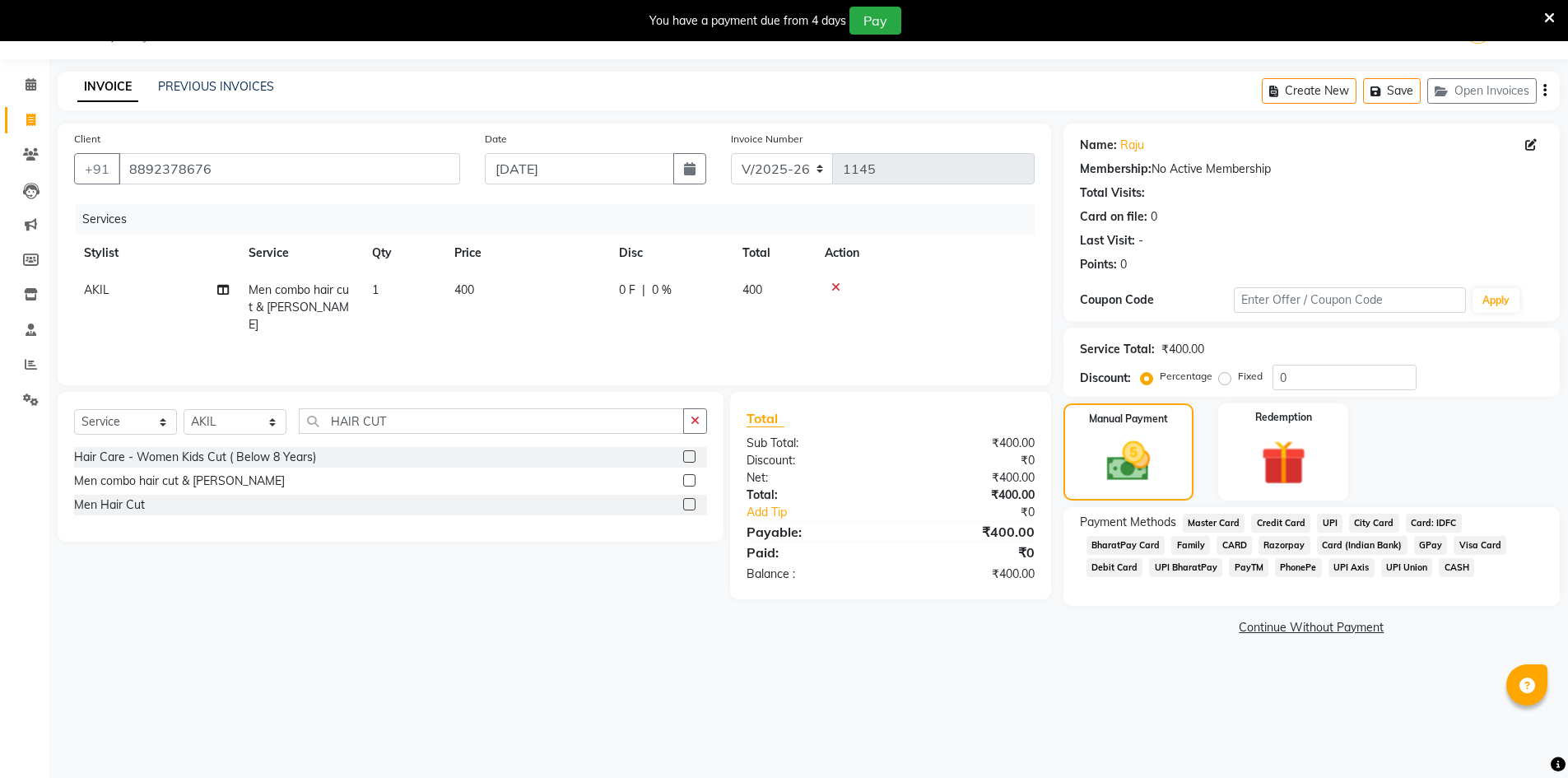
click at [1330, 517] on span "UPI" at bounding box center [1330, 523] width 25 height 19
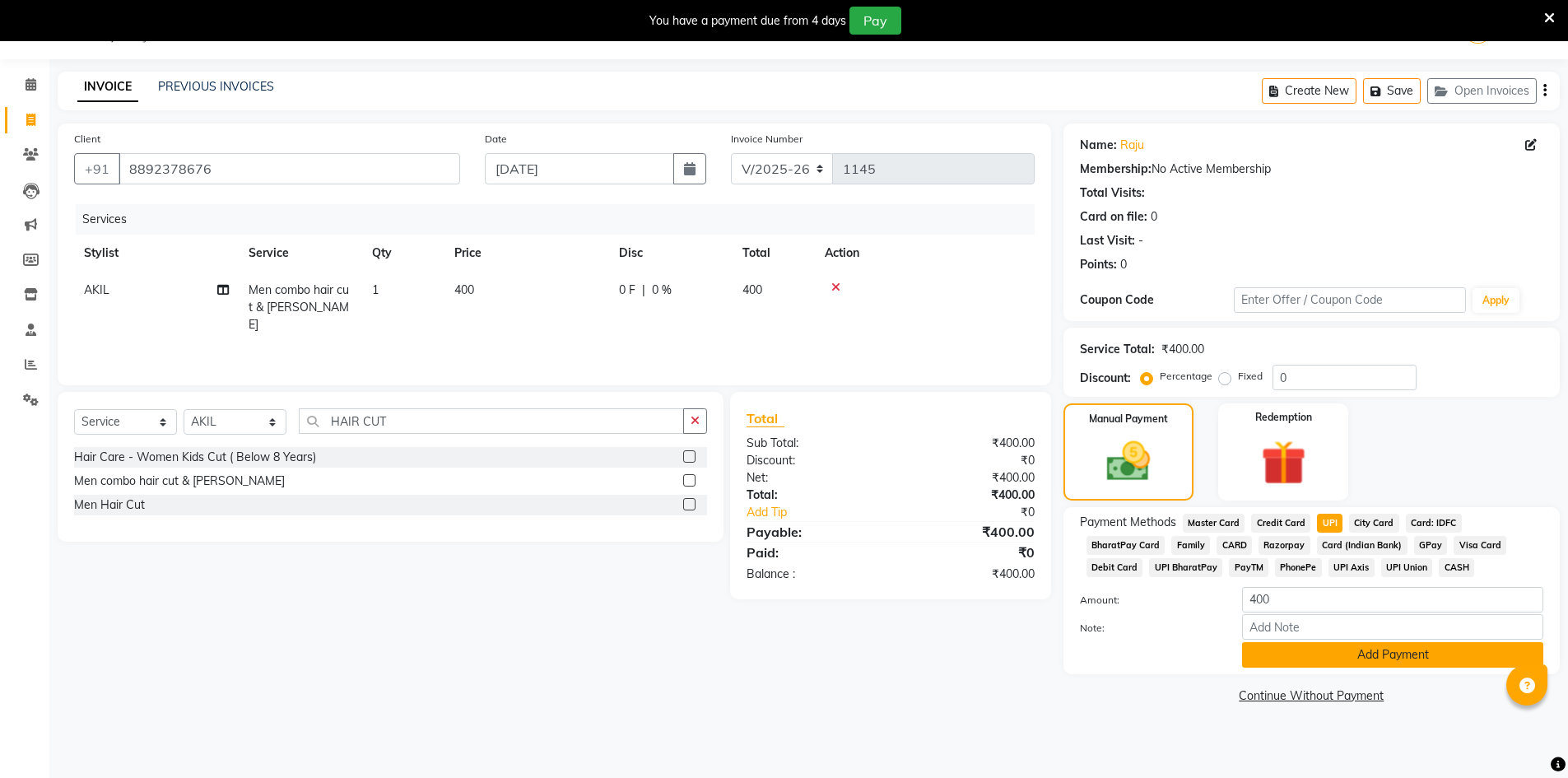
click at [1336, 658] on button "Add Payment" at bounding box center [1393, 655] width 302 height 25
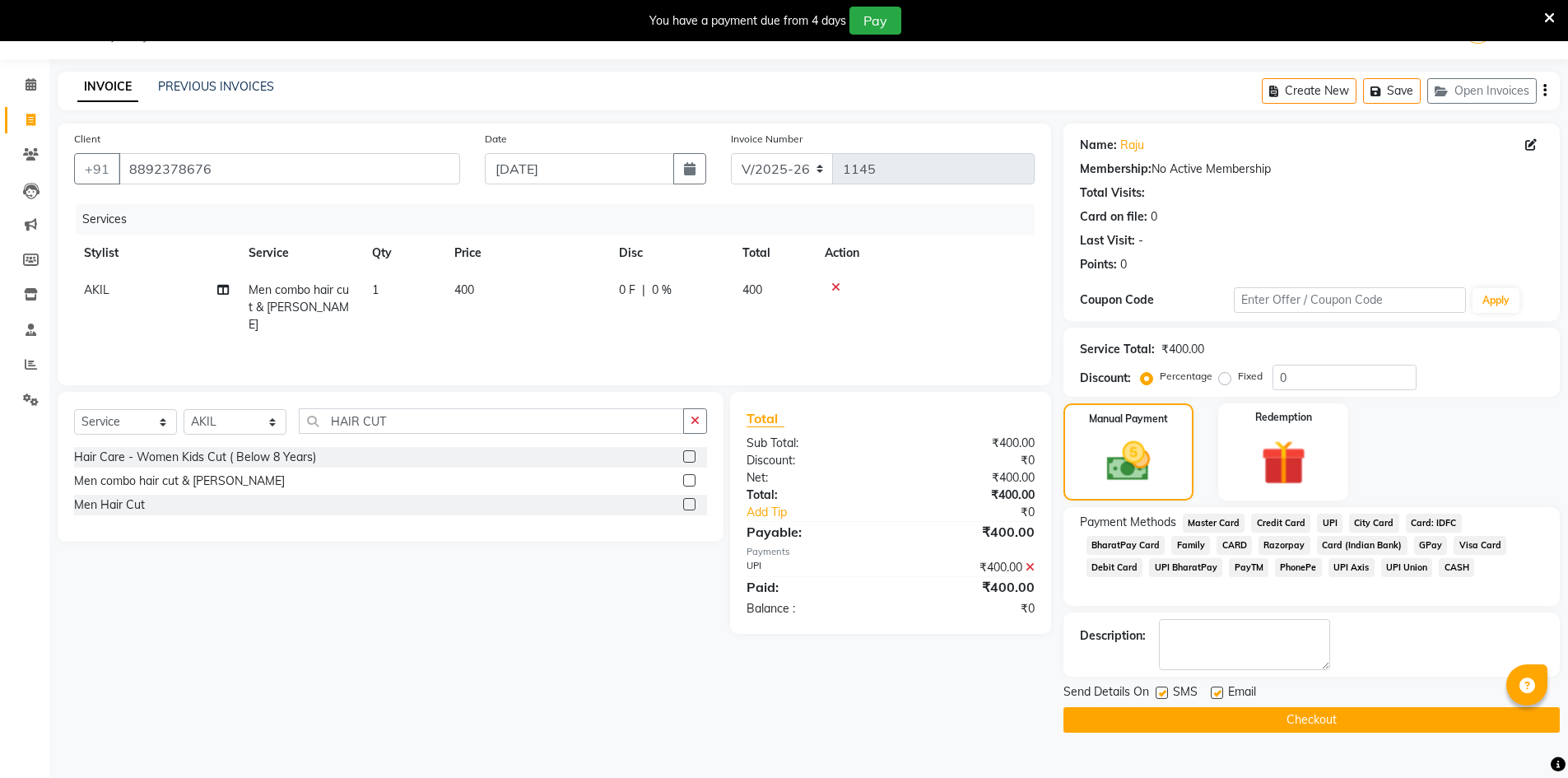
click at [1311, 728] on button "Checkout" at bounding box center [1312, 721] width 496 height 25
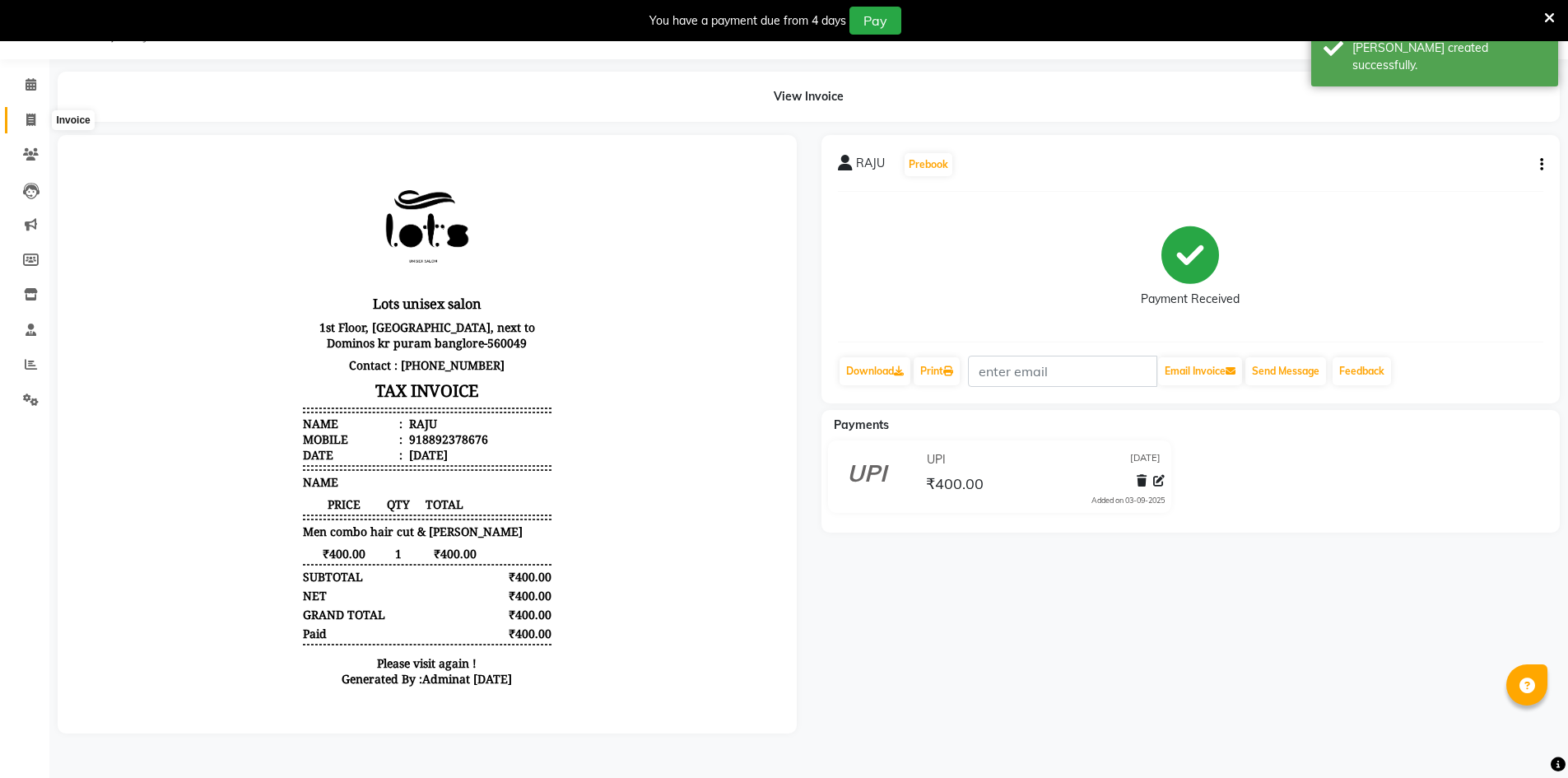
click at [26, 115] on icon at bounding box center [30, 120] width 9 height 13
select select "service"
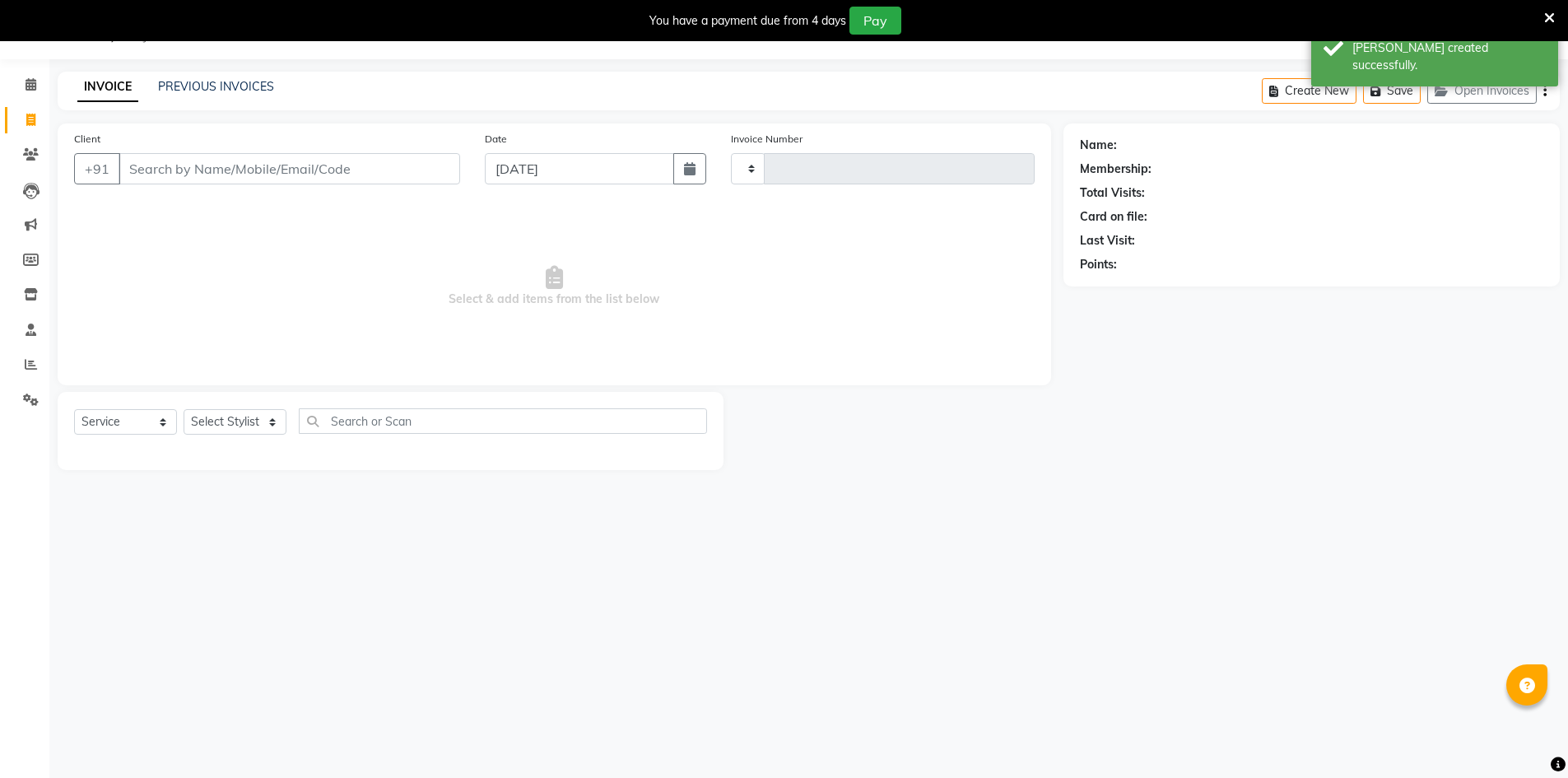
type input "1146"
select select "7339"
click at [1034, 484] on main "INVOICE PREVIOUS INVOICES Create New Save Open Invoices Client +91 Date [DATE] …" at bounding box center [809, 283] width 1519 height 424
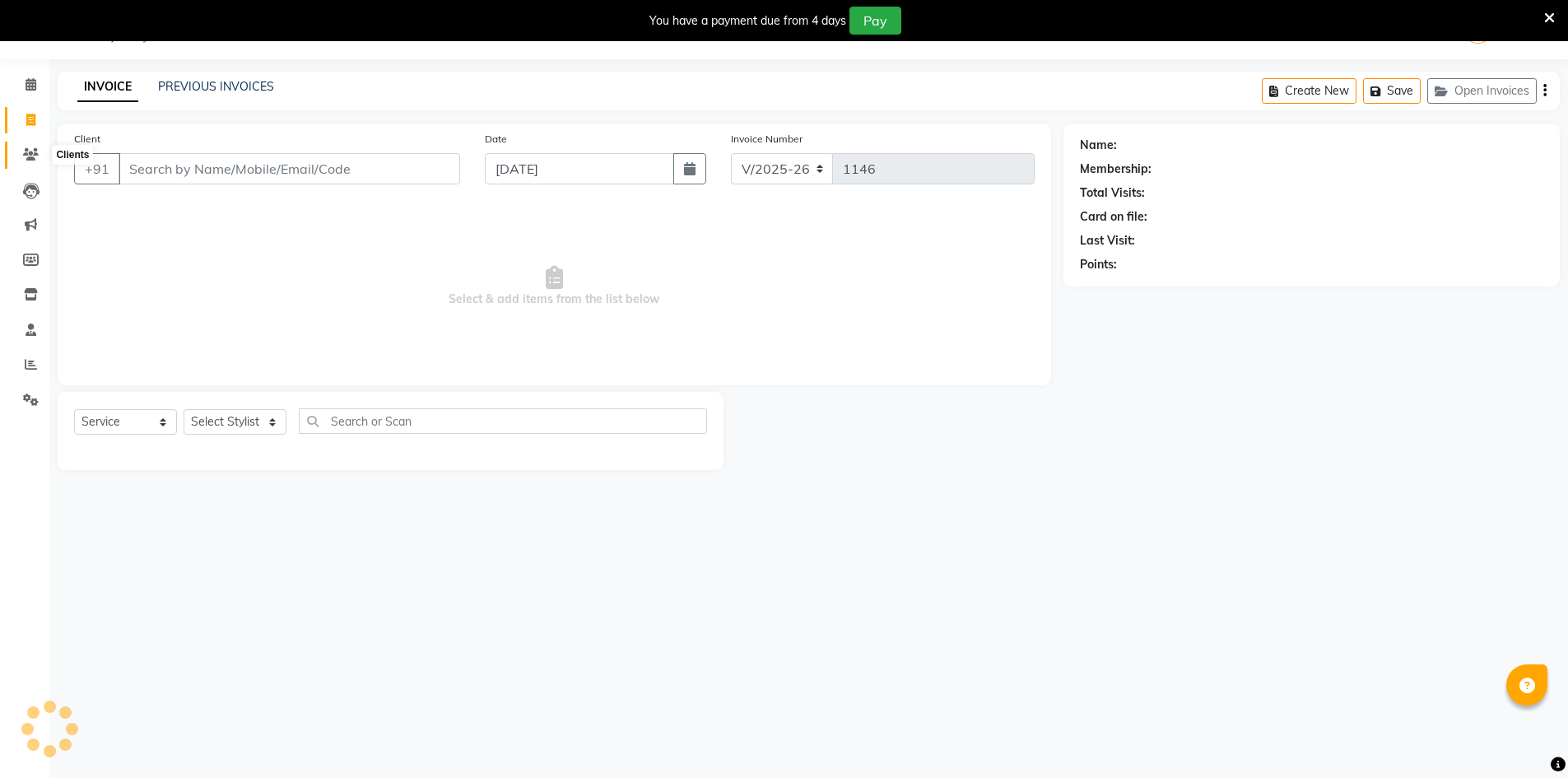
click at [27, 146] on span at bounding box center [31, 155] width 29 height 19
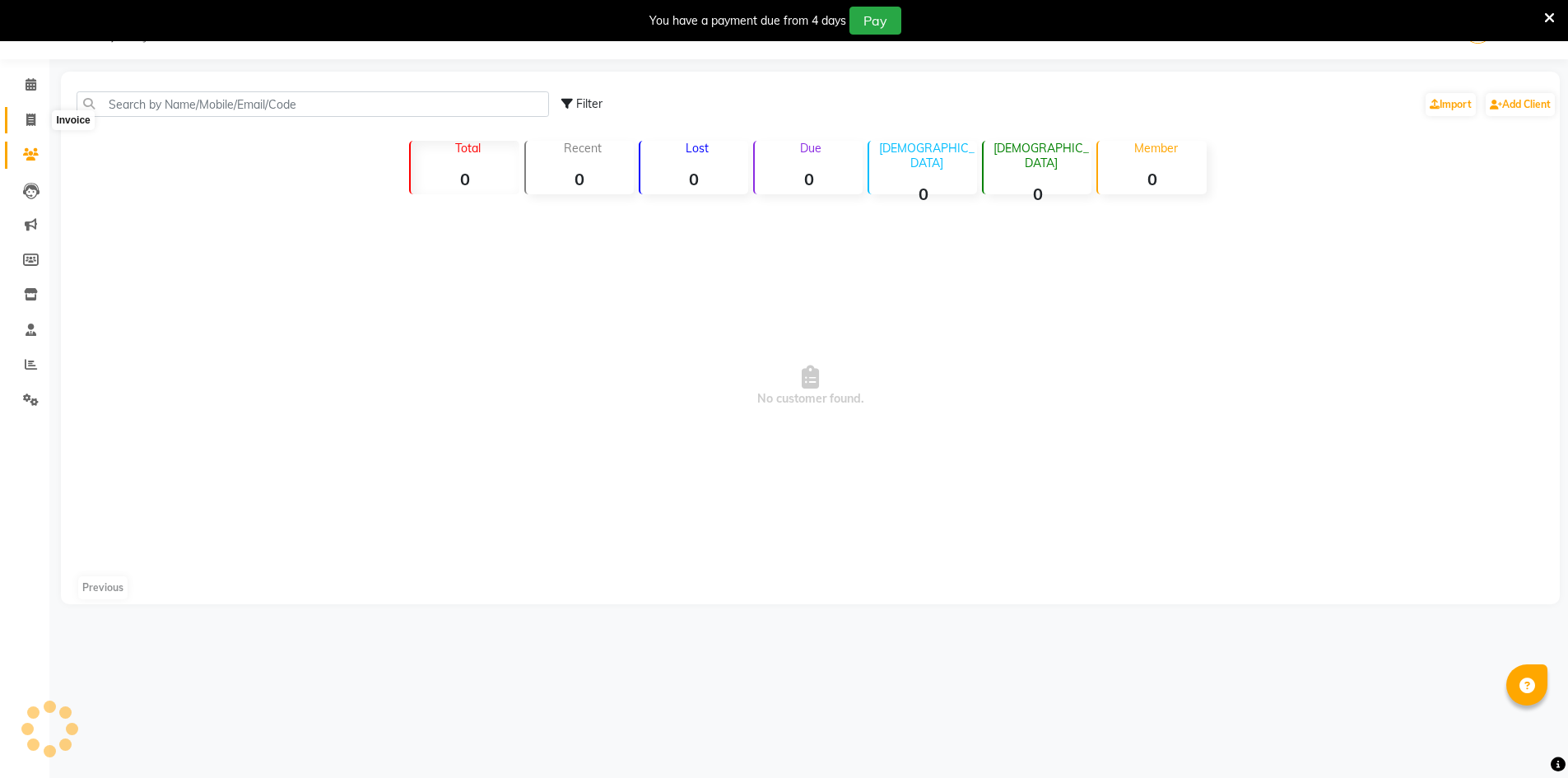
click at [29, 121] on icon at bounding box center [30, 120] width 9 height 13
select select "service"
